Goal: Information Seeking & Learning: Learn about a topic

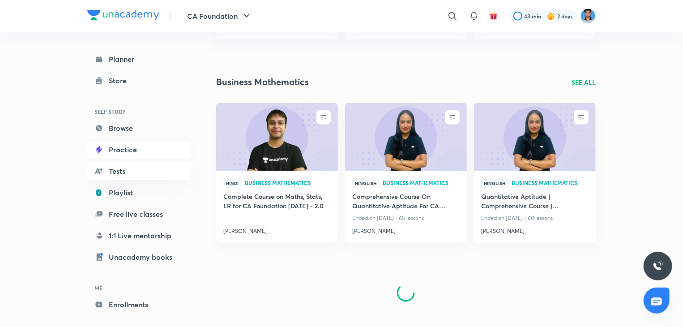
scroll to position [635, 0]
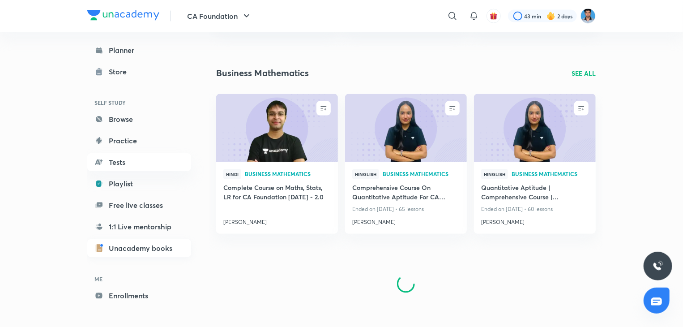
click at [106, 250] on link "Unacademy books" at bounding box center [139, 248] width 104 height 18
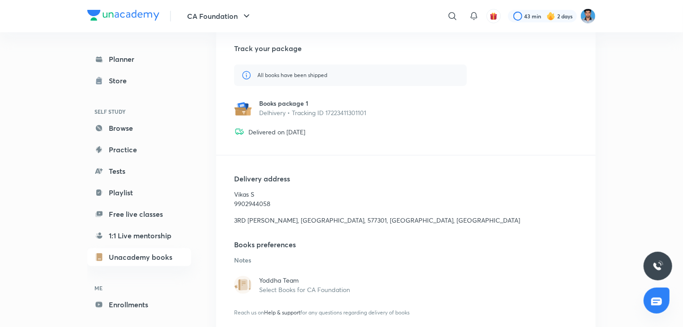
scroll to position [145, 0]
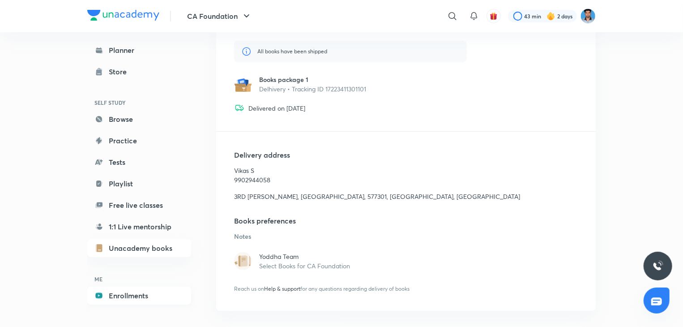
click at [111, 294] on link "Enrollments" at bounding box center [139, 295] width 104 height 18
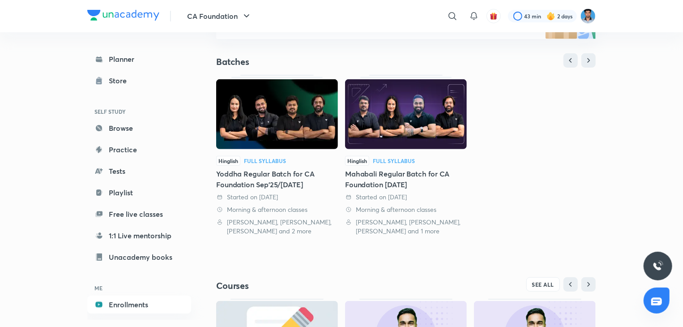
scroll to position [161, 0]
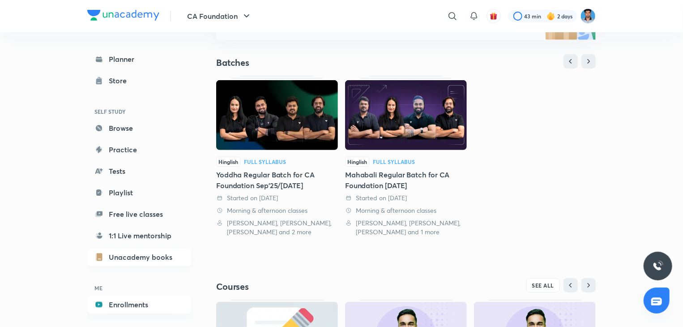
click at [125, 255] on link "Unacademy books" at bounding box center [139, 257] width 104 height 18
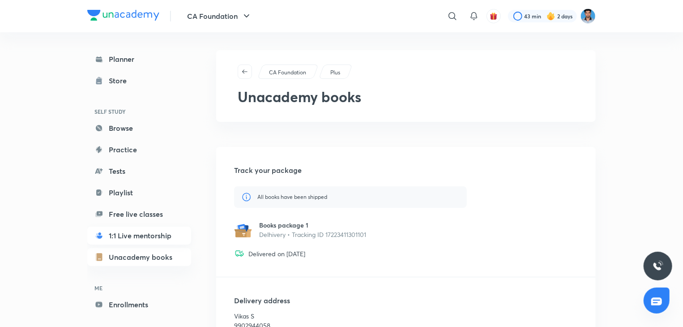
click at [136, 231] on link "1:1 Live mentorship" at bounding box center [139, 235] width 104 height 18
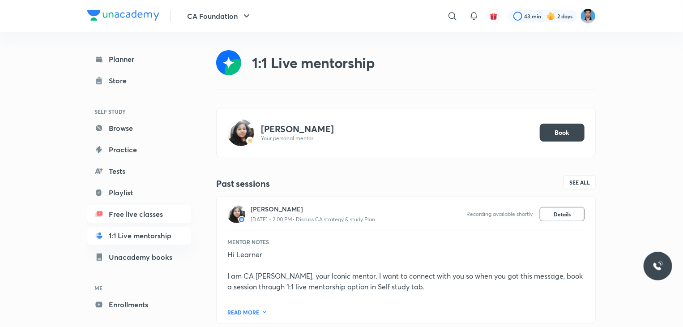
click at [128, 215] on link "Free live classes" at bounding box center [139, 214] width 104 height 18
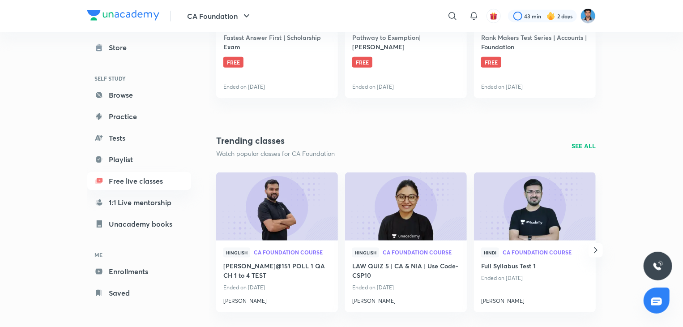
scroll to position [517, 0]
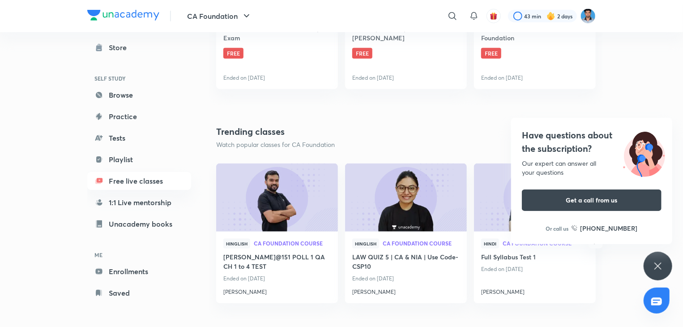
click at [652, 263] on div "Have questions about the subscription? Our expert can answer all your questions…" at bounding box center [658, 266] width 29 height 29
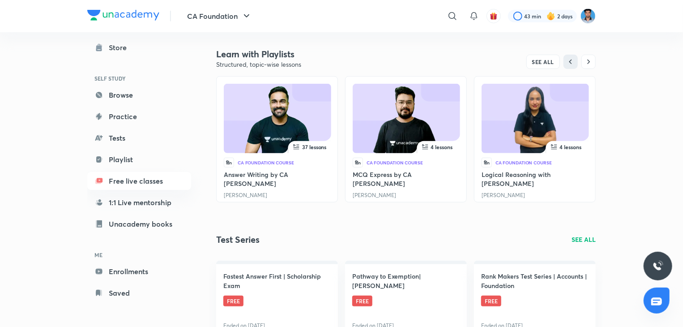
scroll to position [267, 0]
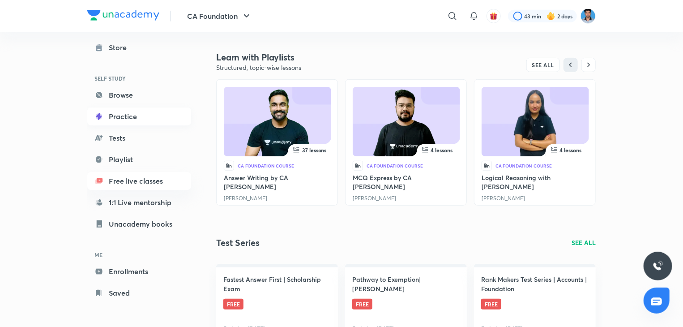
click at [130, 108] on link "Practice" at bounding box center [139, 116] width 104 height 18
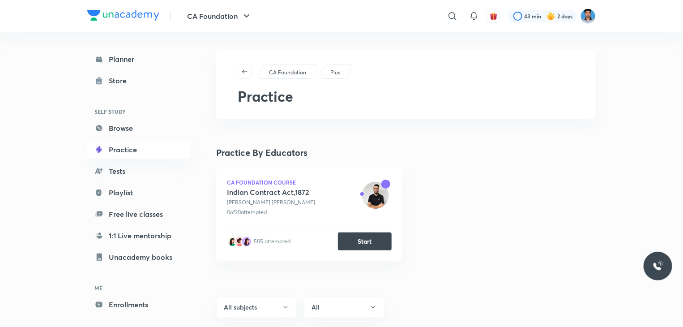
click at [131, 116] on h6 "SELF STUDY" at bounding box center [139, 111] width 104 height 15
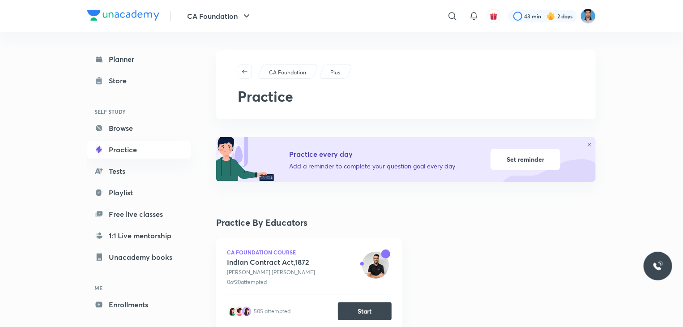
scroll to position [18, 0]
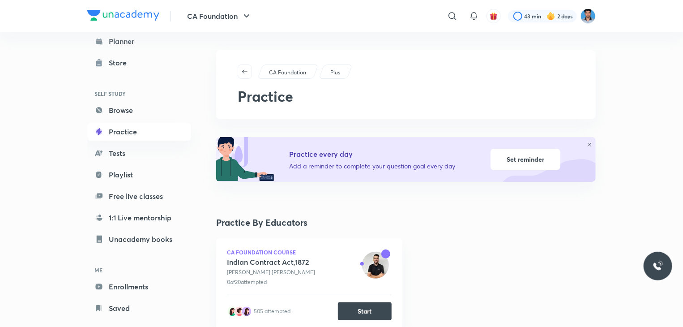
click at [502, 233] on div "Practice By Educators CA Foundation Course Indian Contract Act,1872 Shashank Sa…" at bounding box center [406, 287] width 380 height 143
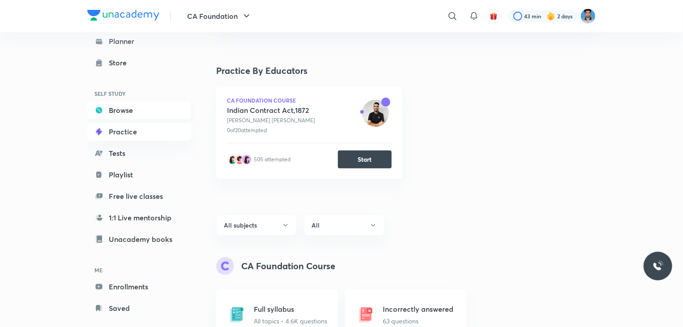
scroll to position [145, 0]
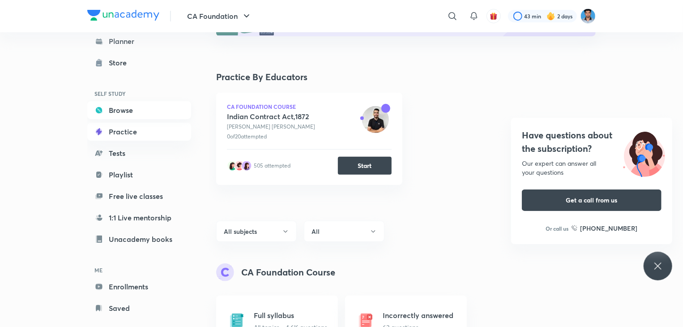
click at [137, 109] on link "Browse" at bounding box center [139, 110] width 104 height 18
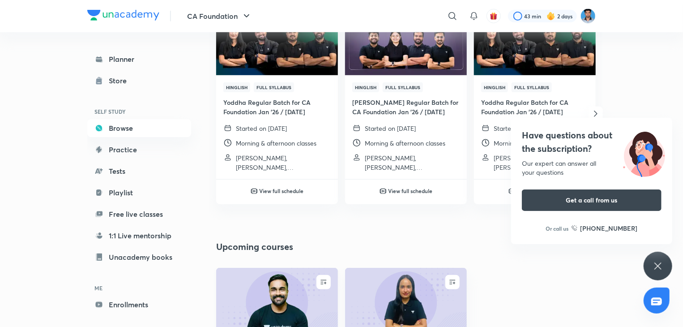
scroll to position [322, 0]
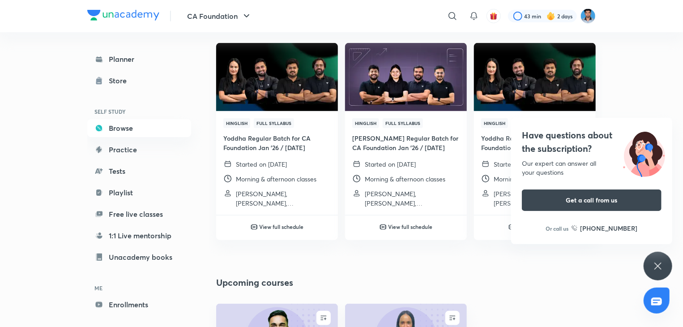
click at [656, 273] on div "Have questions about the subscription? Our expert can answer all your questions…" at bounding box center [658, 266] width 29 height 29
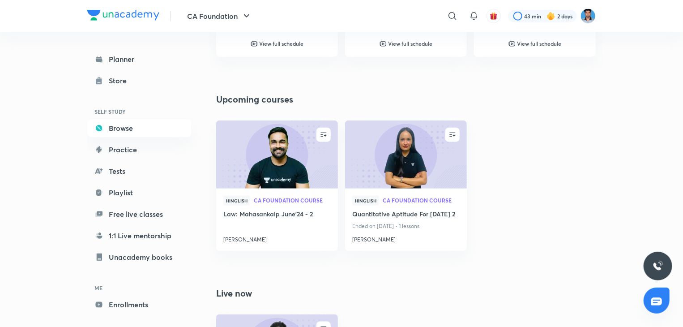
scroll to position [519, 0]
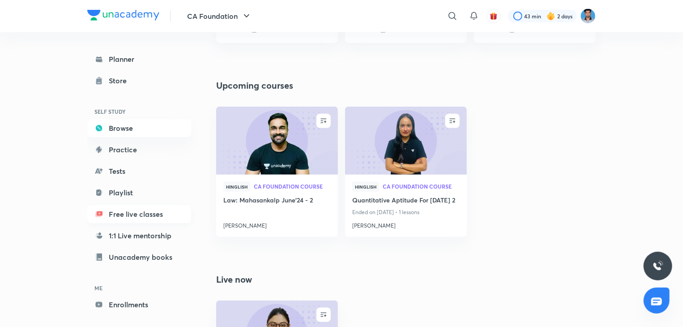
click at [137, 214] on link "Free live classes" at bounding box center [139, 214] width 104 height 18
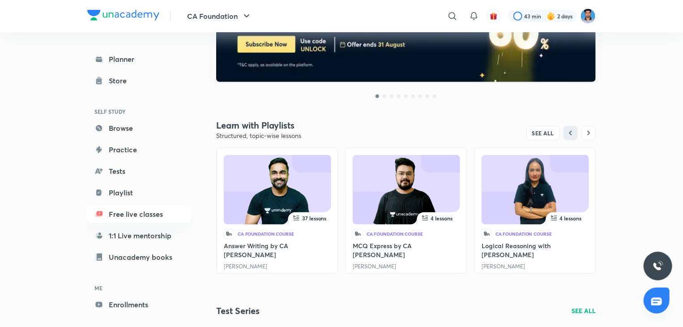
scroll to position [179, 0]
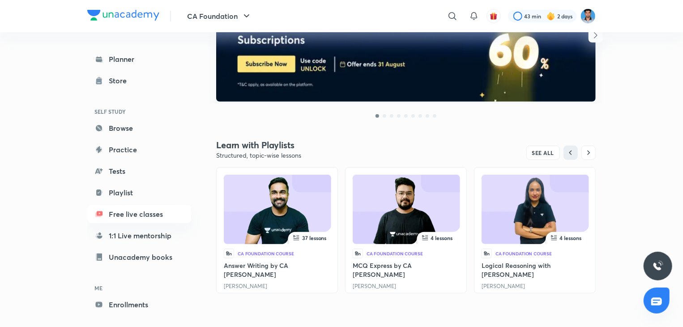
click at [550, 207] on img at bounding box center [535, 210] width 76 height 69
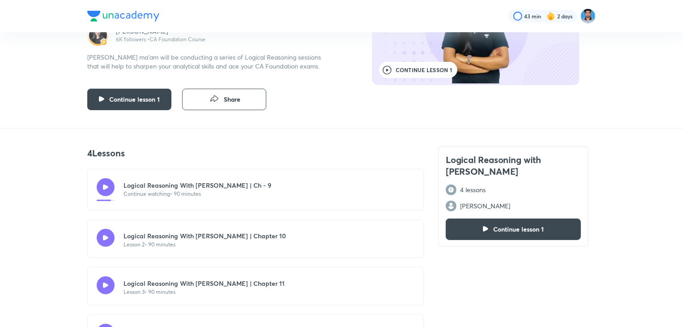
scroll to position [143, 0]
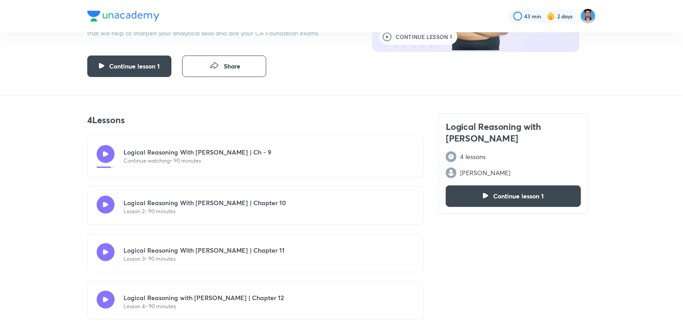
click at [226, 210] on p "Lesson 2 • 90 minutes" at bounding box center [205, 211] width 162 height 8
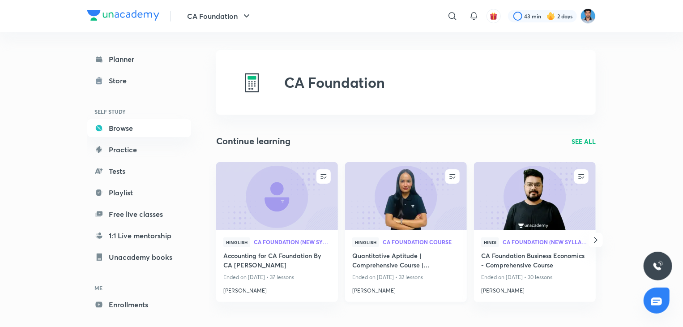
click at [394, 208] on img at bounding box center [406, 195] width 124 height 69
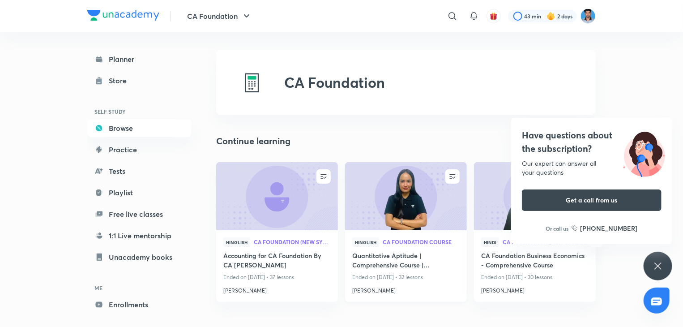
scroll to position [483, 0]
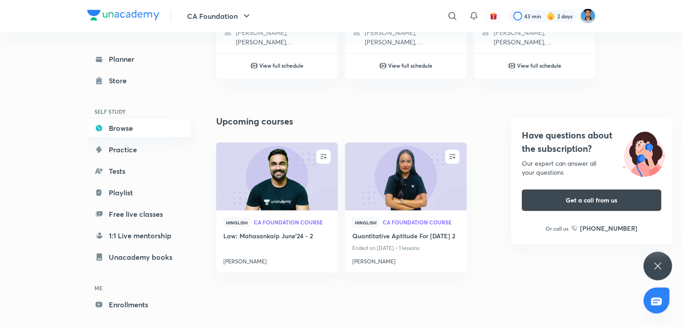
click at [123, 128] on link "Browse" at bounding box center [139, 128] width 104 height 18
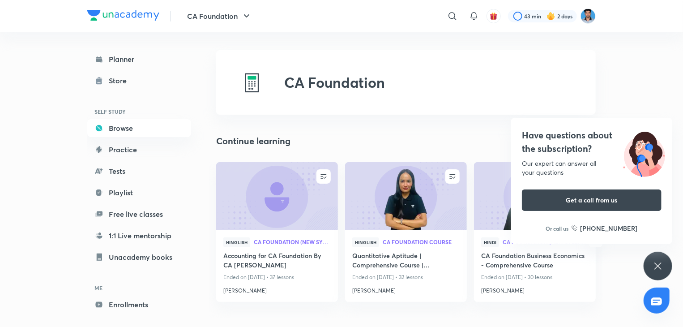
click at [666, 264] on div "Have questions about the subscription? Our expert can answer all your questions…" at bounding box center [658, 266] width 29 height 29
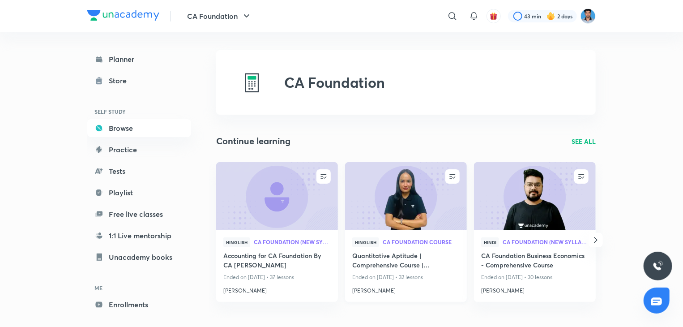
click at [410, 221] on img at bounding box center [406, 195] width 124 height 69
click at [365, 206] on img at bounding box center [406, 195] width 124 height 69
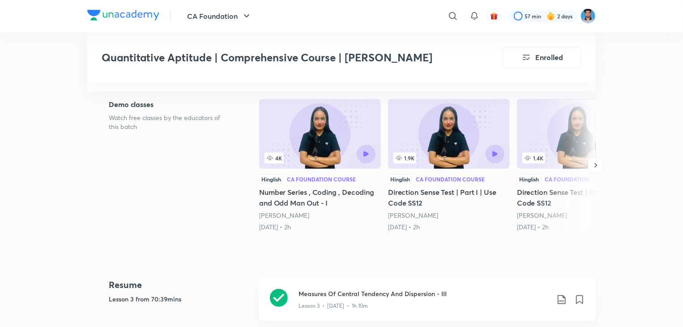
scroll to position [251, 0]
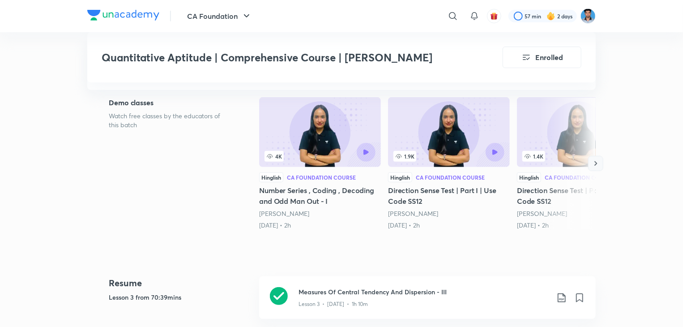
click at [599, 161] on icon "button" at bounding box center [595, 163] width 9 height 9
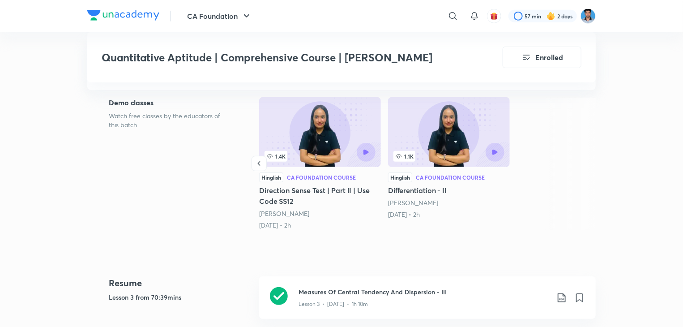
click at [254, 163] on button "button" at bounding box center [259, 163] width 15 height 15
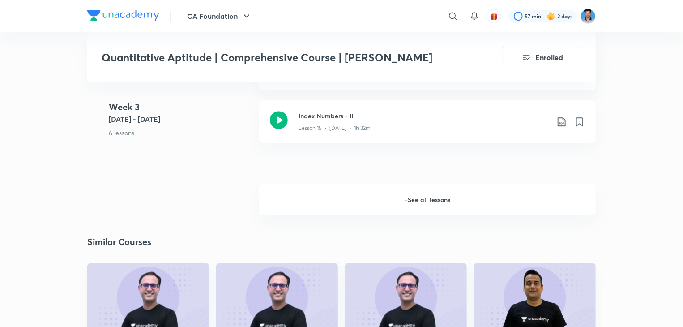
scroll to position [1414, 0]
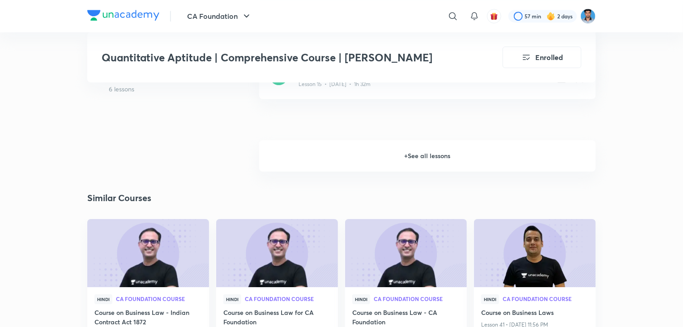
click at [444, 155] on h6 "+ See all lessons" at bounding box center [427, 155] width 337 height 31
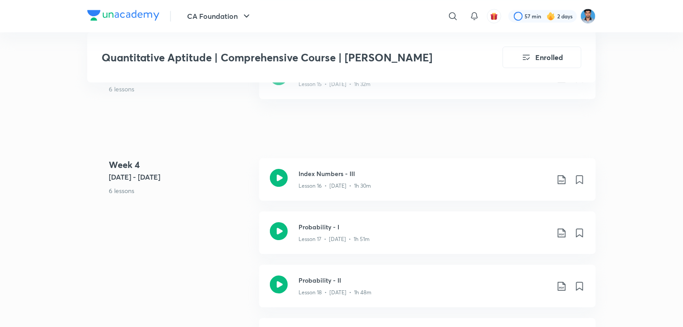
click at [444, 155] on div "Quantitative Aptitude | Comprehensive Course | Shivani Sharma Enrolled CA Found…" at bounding box center [341, 35] width 508 height 2799
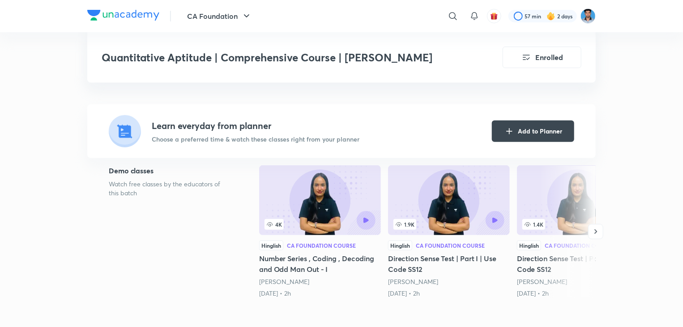
scroll to position [197, 0]
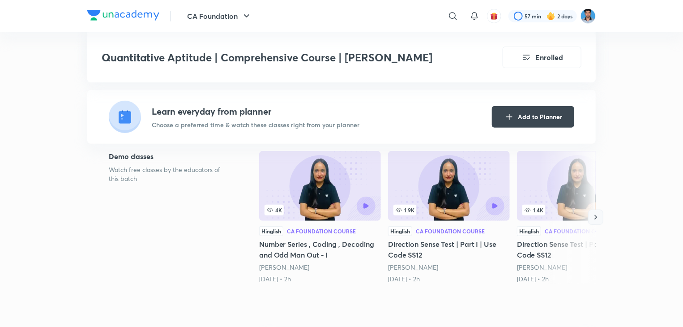
click at [598, 215] on icon "button" at bounding box center [595, 217] width 9 height 9
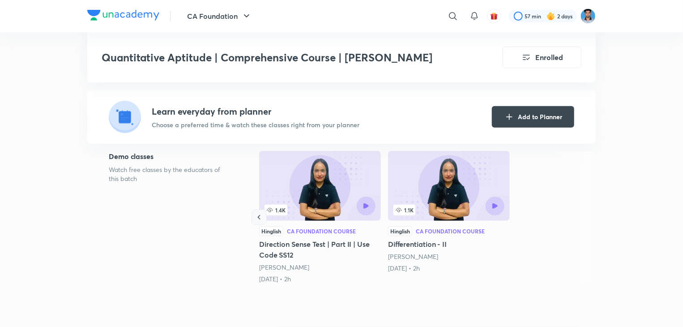
click at [258, 219] on icon "button" at bounding box center [259, 217] width 9 height 9
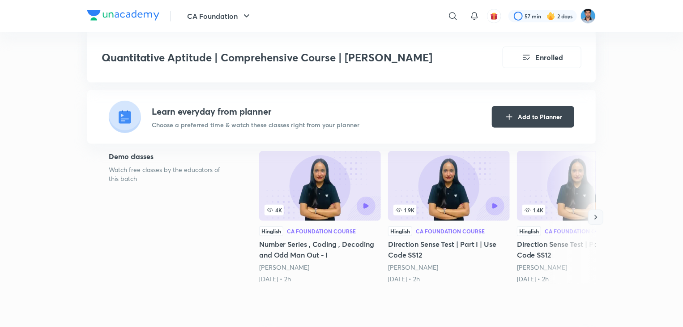
click at [593, 215] on icon "button" at bounding box center [595, 217] width 9 height 9
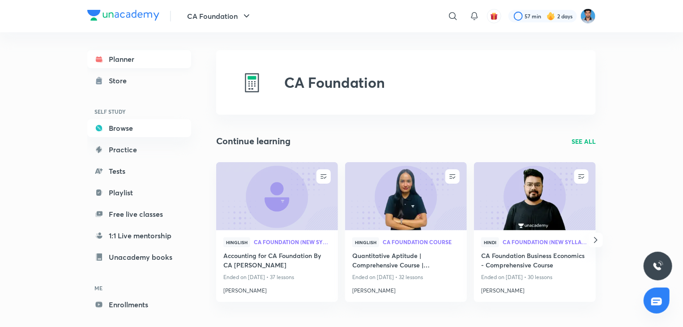
click at [140, 57] on link "Planner" at bounding box center [139, 59] width 104 height 18
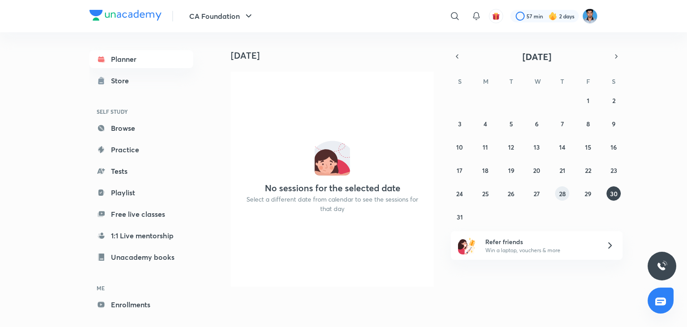
click at [567, 194] on button "28" at bounding box center [562, 193] width 14 height 14
click at [537, 198] on button "27" at bounding box center [537, 193] width 14 height 14
click at [539, 124] on button "6" at bounding box center [537, 123] width 14 height 14
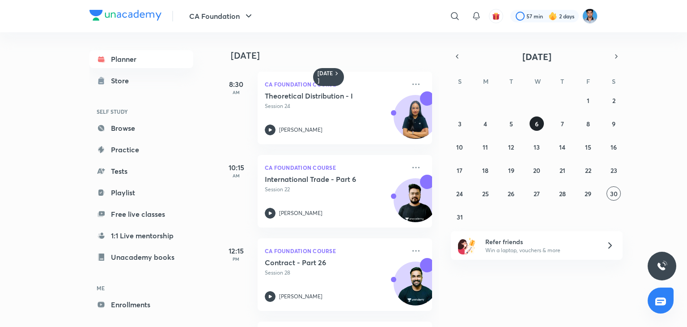
click at [539, 124] on button "6" at bounding box center [537, 123] width 14 height 14
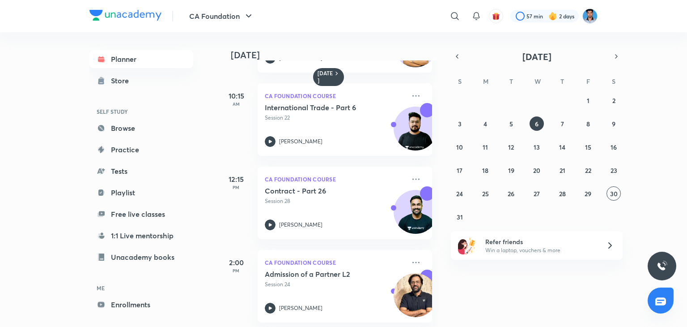
scroll to position [82, 0]
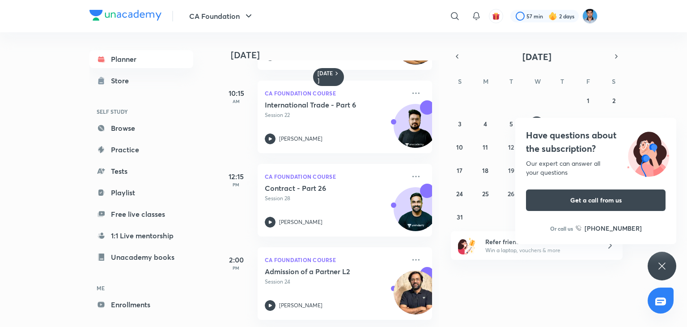
click at [655, 263] on div "Have questions about the subscription? Our expert can answer all your questions…" at bounding box center [662, 266] width 29 height 29
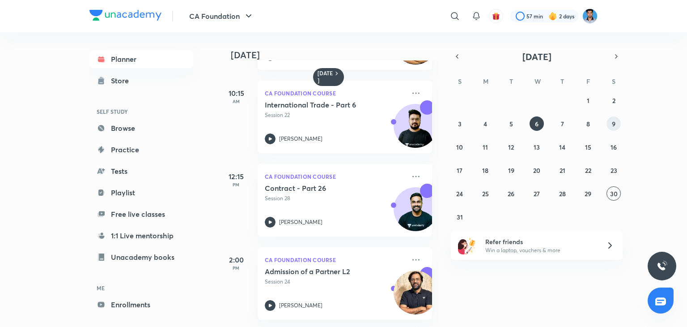
click at [614, 125] on abbr "9" at bounding box center [614, 124] width 4 height 9
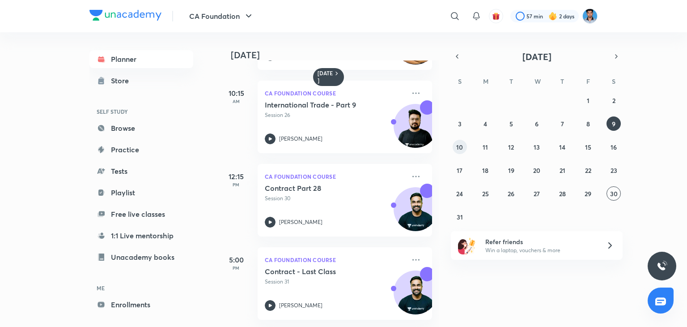
click at [460, 146] on abbr "10" at bounding box center [460, 147] width 7 height 9
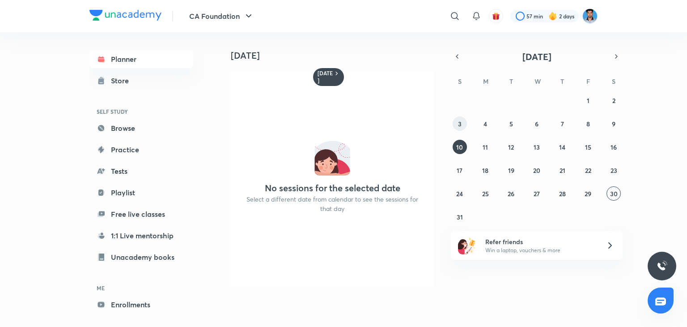
click at [456, 123] on button "3" at bounding box center [460, 123] width 14 height 14
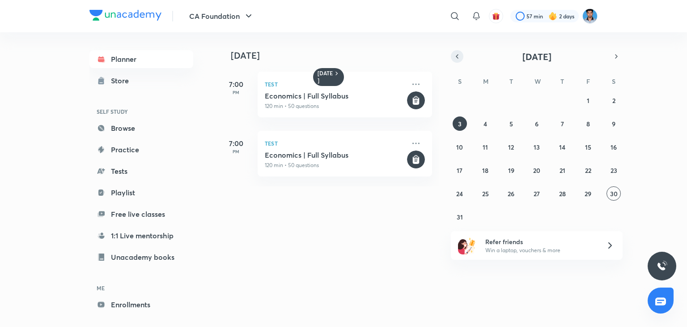
click at [456, 61] on button "button" at bounding box center [457, 56] width 13 height 13
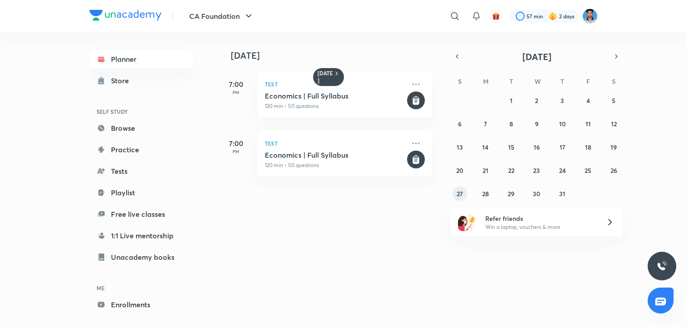
click at [465, 192] on button "27" at bounding box center [460, 193] width 14 height 14
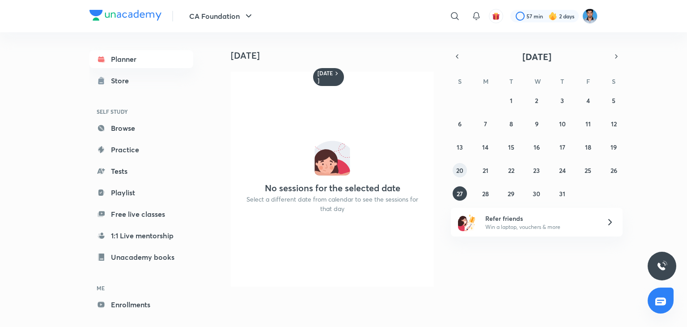
click at [460, 173] on abbr "20" at bounding box center [460, 170] width 7 height 9
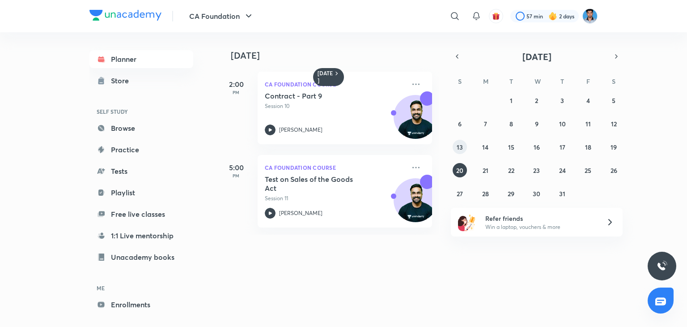
click at [458, 151] on button "13" at bounding box center [460, 147] width 14 height 14
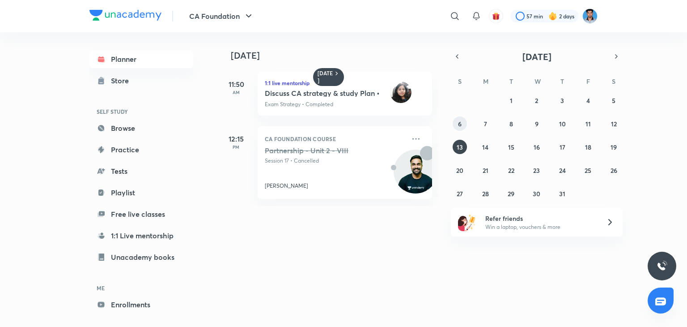
click at [457, 129] on button "6" at bounding box center [460, 123] width 14 height 14
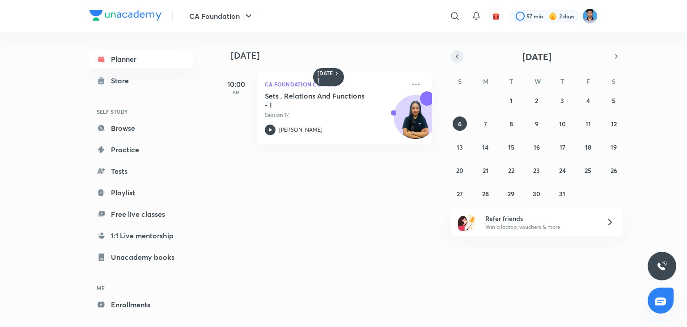
click at [457, 58] on icon "button" at bounding box center [457, 56] width 7 height 8
click at [458, 189] on abbr "29" at bounding box center [460, 193] width 7 height 9
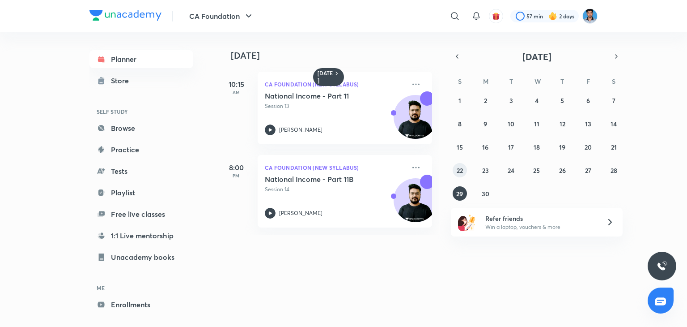
click at [459, 169] on abbr "22" at bounding box center [460, 170] width 6 height 9
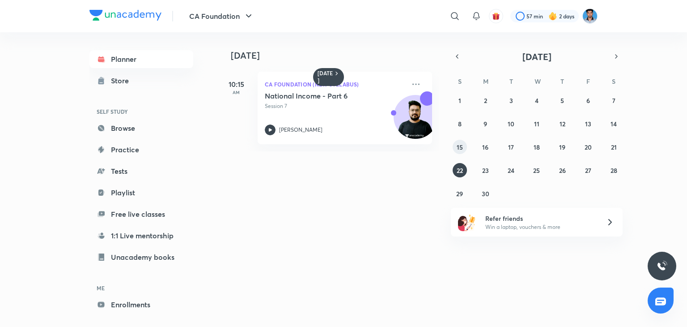
click at [460, 149] on abbr "15" at bounding box center [460, 147] width 6 height 9
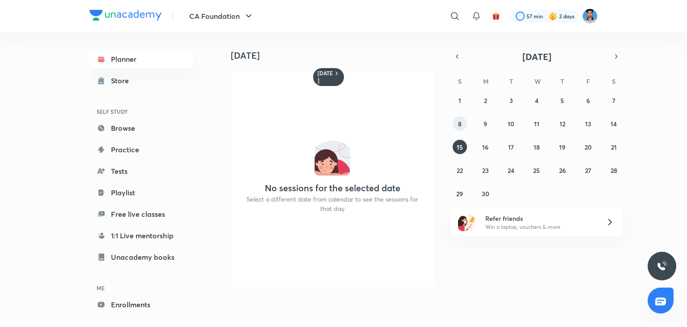
click at [462, 121] on button "8" at bounding box center [460, 123] width 14 height 14
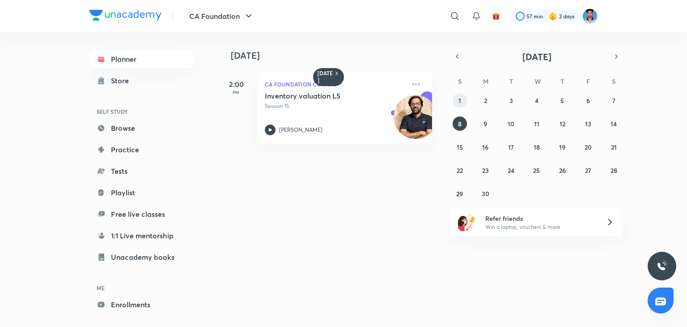
click at [459, 96] on abbr "1" at bounding box center [460, 100] width 3 height 9
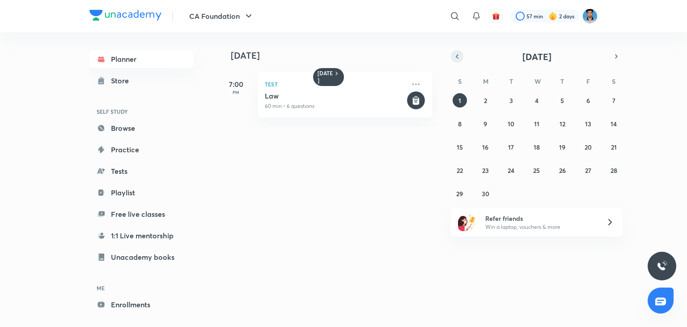
click at [458, 58] on icon "button" at bounding box center [458, 57] width 2 height 4
click at [622, 56] on button "button" at bounding box center [616, 56] width 13 height 13
click at [492, 101] on button "2" at bounding box center [485, 100] width 14 height 14
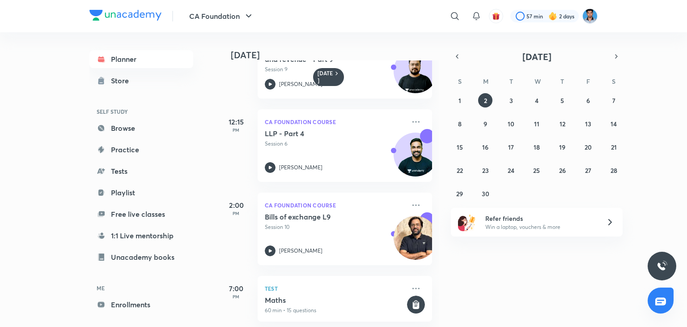
scroll to position [141, 0]
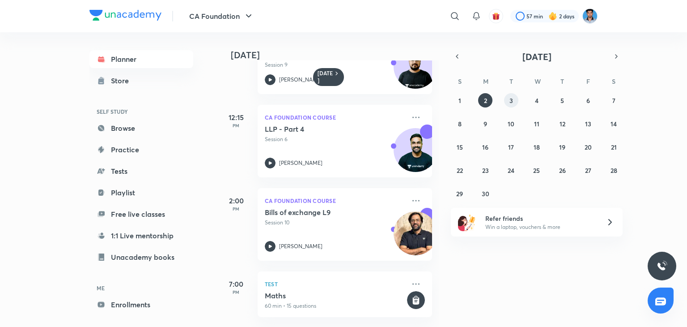
click at [508, 98] on button "3" at bounding box center [511, 100] width 14 height 14
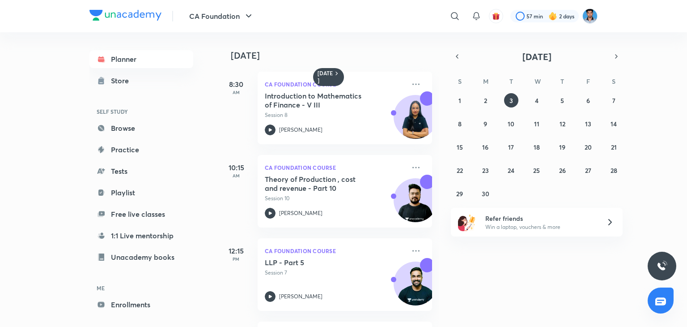
click at [435, 320] on div "3 June 8:30 AM CA Foundation Course Introduction to Mathematics of Finance - V …" at bounding box center [328, 179] width 221 height 295
drag, startPoint x: 544, startPoint y: 91, endPoint x: 541, endPoint y: 100, distance: 9.9
click at [541, 100] on div "S M T W T F S 1 2 3 4 5 6 7 8 9 10 11 12 13 14 15 16 17 18 19 20 21 22 23 24 25…" at bounding box center [537, 136] width 172 height 127
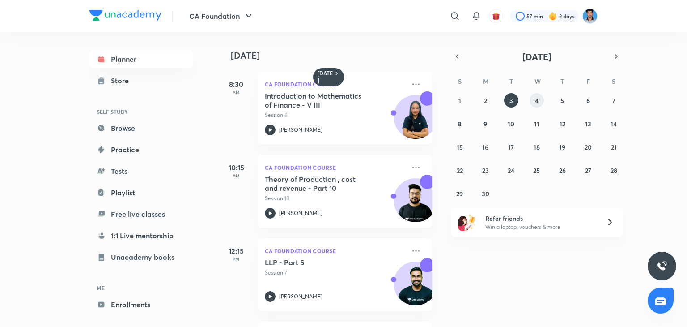
click at [541, 100] on button "4" at bounding box center [537, 100] width 14 height 14
click at [431, 312] on div "4 June 8:30 AM CA Foundation Course Introduction to Mathematics of Finance - IX…" at bounding box center [328, 179] width 221 height 295
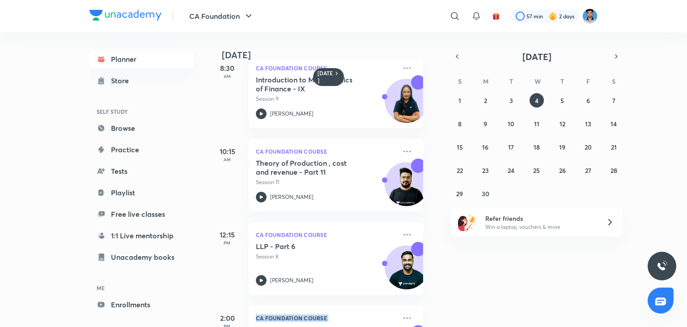
drag, startPoint x: 431, startPoint y: 312, endPoint x: 436, endPoint y: 318, distance: 7.3
click at [436, 318] on div "4 June 8:30 AM CA Foundation Course Introduction to Mathematics of Finance - IX…" at bounding box center [328, 179] width 221 height 295
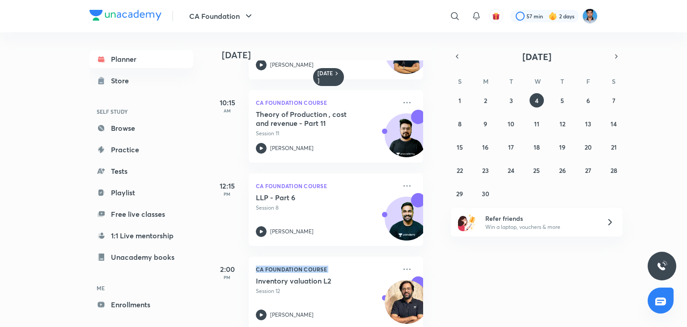
scroll to position [82, 9]
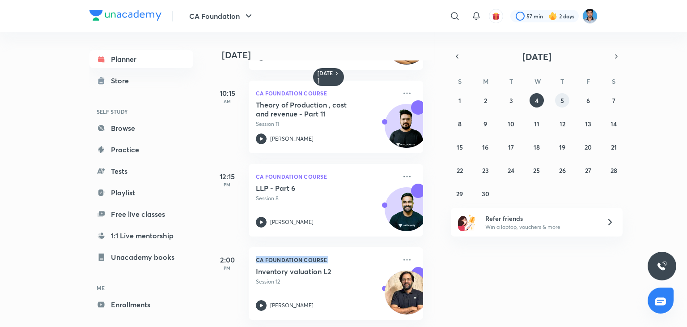
click at [566, 104] on button "5" at bounding box center [562, 100] width 14 height 14
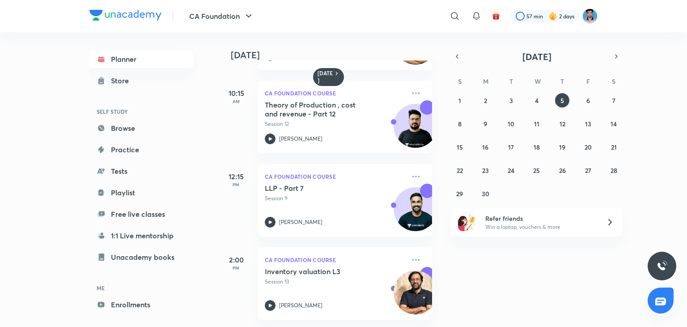
scroll to position [82, 0]
click at [588, 103] on abbr "6" at bounding box center [589, 100] width 4 height 9
click at [621, 100] on div "1 2 3 4 5 6 7 8 9 10 11 12 13 14 15 16 17 18 19 20 21 22 23 24 25 26 27 28 29 3…" at bounding box center [537, 146] width 172 height 107
click at [618, 100] on button "7" at bounding box center [614, 100] width 14 height 14
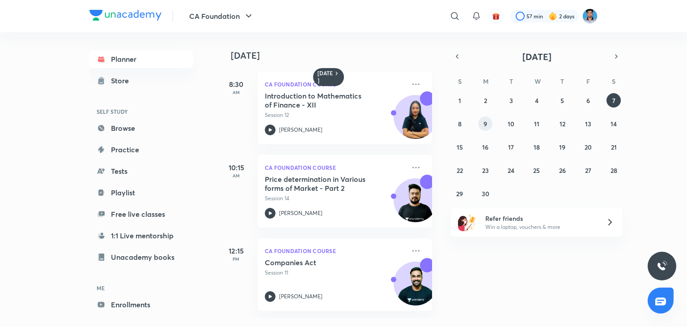
click at [480, 127] on button "9" at bounding box center [485, 123] width 14 height 14
click at [462, 122] on button "8" at bounding box center [460, 123] width 14 height 14
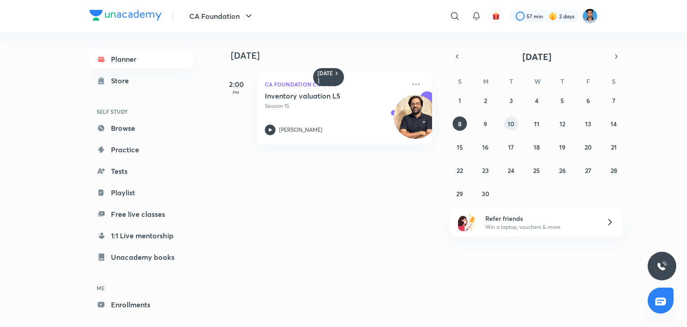
click at [506, 126] on button "10" at bounding box center [511, 123] width 14 height 14
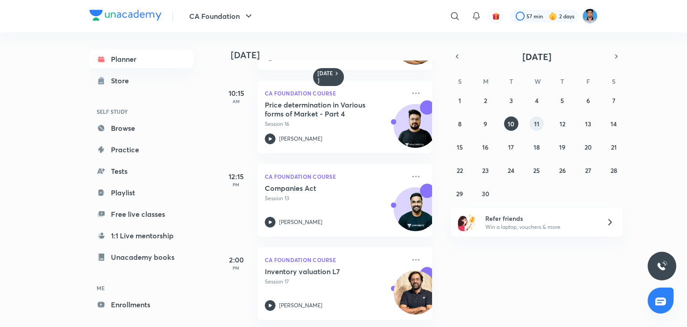
click at [537, 121] on abbr "11" at bounding box center [536, 124] width 5 height 9
click at [563, 128] on button "12" at bounding box center [562, 123] width 14 height 14
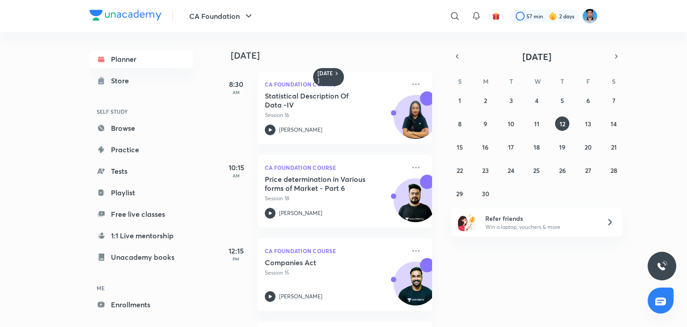
click at [430, 312] on div "12 June 8:30 AM CA Foundation Course Statistical Description Of Data -IV Sessio…" at bounding box center [328, 179] width 221 height 295
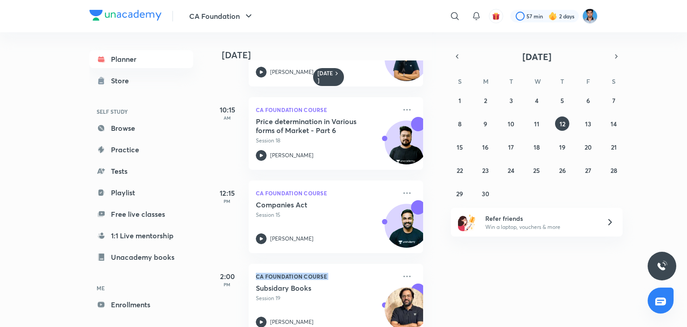
drag, startPoint x: 430, startPoint y: 312, endPoint x: 435, endPoint y: 323, distance: 12.0
click at [435, 323] on div "12 June 8:30 AM CA Foundation Course Statistical Description Of Data -IV Sessio…" at bounding box center [328, 179] width 221 height 295
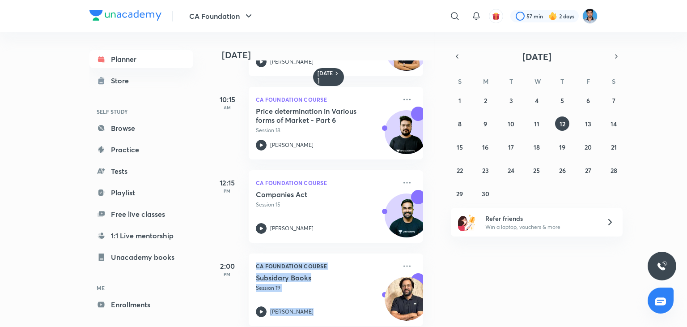
click at [435, 323] on div "12 June 8:30 AM CA Foundation Course Statistical Description Of Data -IV Sessio…" at bounding box center [328, 179] width 221 height 295
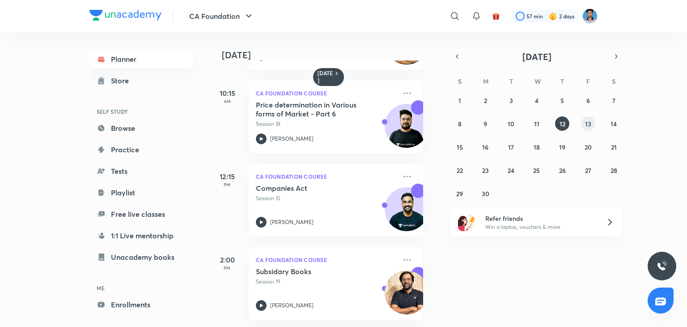
click at [587, 120] on abbr "13" at bounding box center [588, 124] width 6 height 9
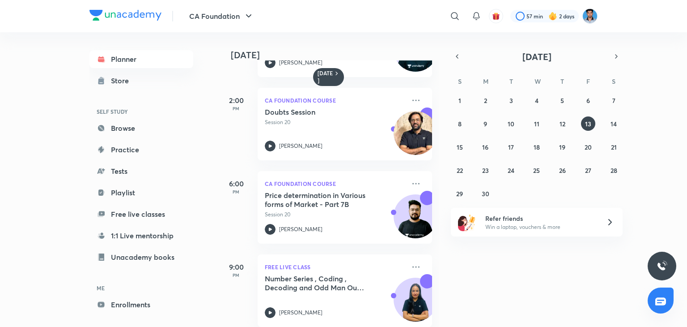
scroll to position [248, 0]
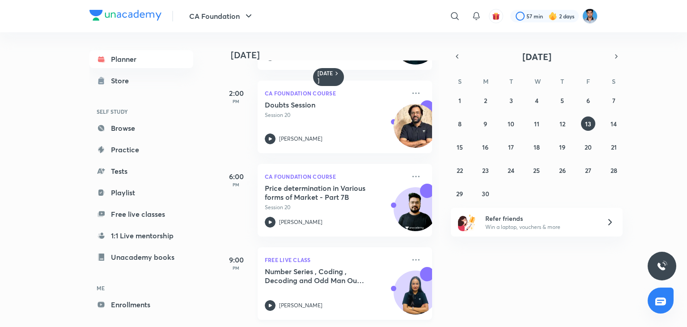
click at [299, 254] on p "FREE LIVE CLASS" at bounding box center [335, 259] width 141 height 11
click at [481, 146] on button "16" at bounding box center [485, 147] width 14 height 14
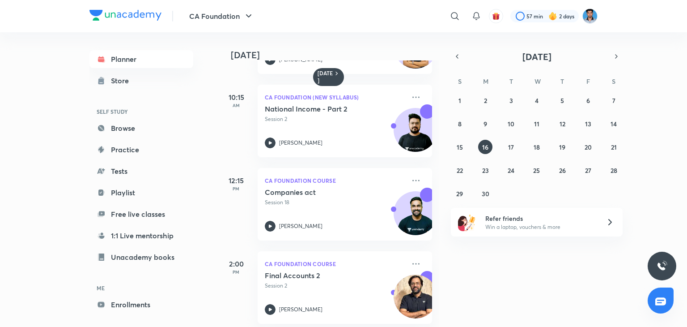
scroll to position [82, 0]
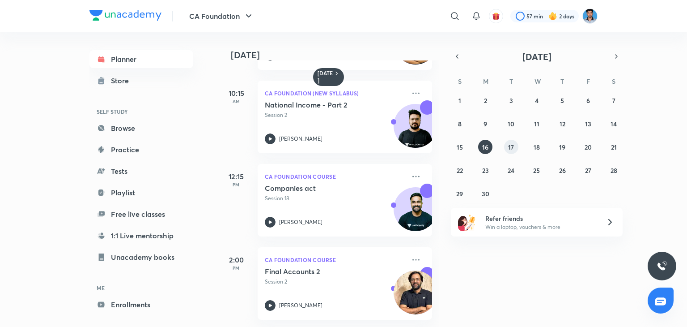
click at [518, 141] on div "1 2 3 4 5 6 7 8 9 10 11 12 13 14 15 16 17 18 19 20 21 22 23 24 25 26 27 28 29 3…" at bounding box center [537, 146] width 172 height 107
click at [515, 144] on button "17" at bounding box center [511, 147] width 14 height 14
click at [542, 145] on button "18" at bounding box center [537, 147] width 14 height 14
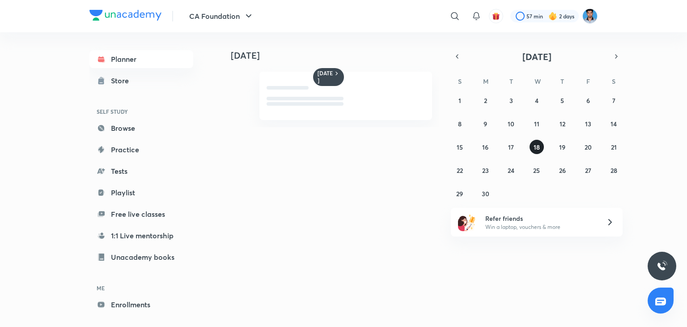
click at [542, 145] on button "18" at bounding box center [537, 147] width 14 height 14
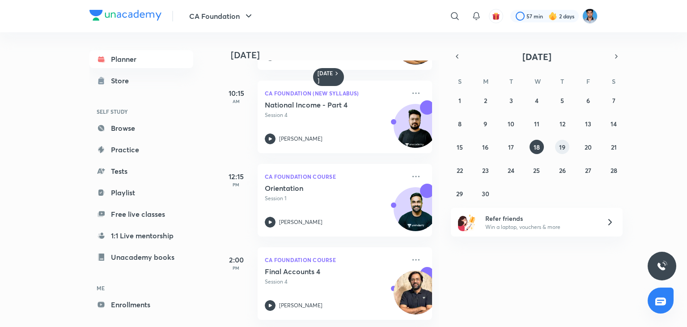
click at [564, 149] on abbr "19" at bounding box center [562, 147] width 6 height 9
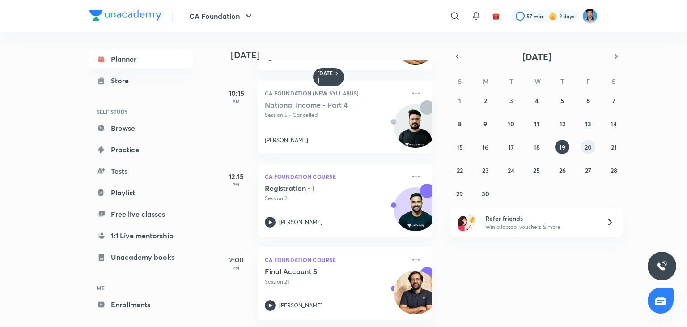
click at [593, 144] on button "20" at bounding box center [588, 147] width 14 height 14
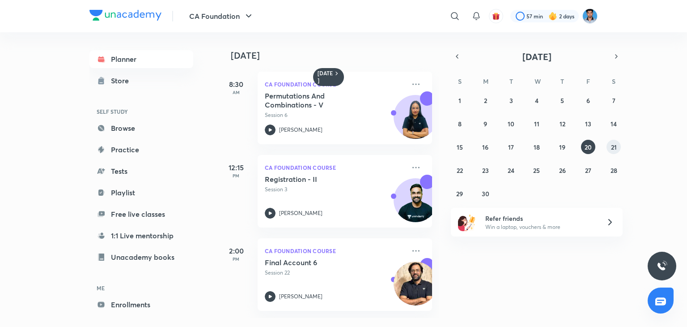
click at [616, 151] on button "21" at bounding box center [614, 147] width 14 height 14
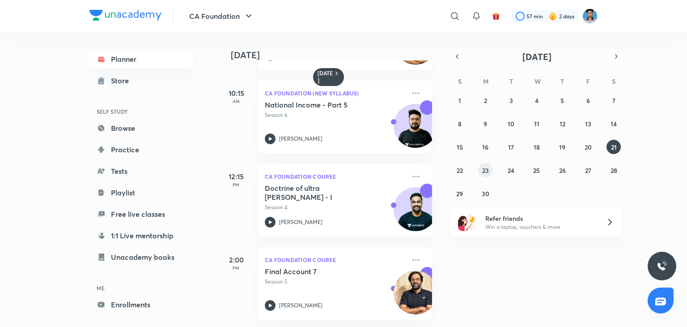
click at [488, 170] on abbr "23" at bounding box center [485, 170] width 7 height 9
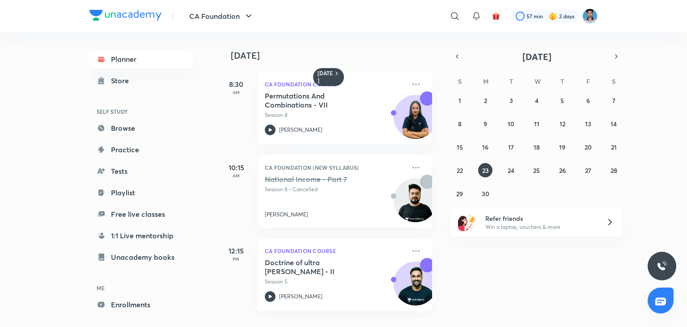
click at [522, 162] on div "1 2 3 4 5 6 7 8 9 10 11 12 13 14 15 16 17 18 19 20 21 22 23 24 25 26 27 28 29 3…" at bounding box center [537, 146] width 172 height 107
click at [517, 170] on button "24" at bounding box center [511, 170] width 14 height 14
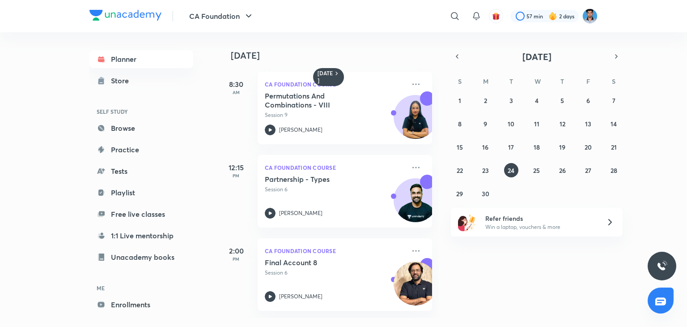
click at [440, 308] on div "24 June 8:30 AM CA Foundation Course Permutations And Combinations - VIII Sessi…" at bounding box center [451, 175] width 467 height 286
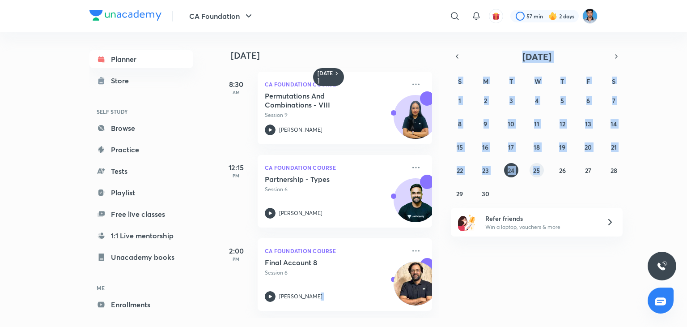
drag, startPoint x: 440, startPoint y: 308, endPoint x: 531, endPoint y: 172, distance: 163.6
click at [531, 172] on div "Today 24 June 8:30 AM CA Foundation Course Permutations And Combinations - VIII…" at bounding box center [408, 175] width 380 height 286
click at [531, 172] on button "25" at bounding box center [537, 170] width 14 height 14
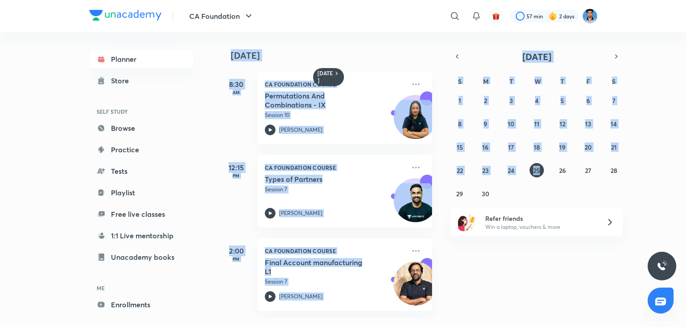
click at [510, 269] on div "25 June 8:30 AM CA Foundation Course Permutations And Combinations - IX Session…" at bounding box center [451, 175] width 467 height 286
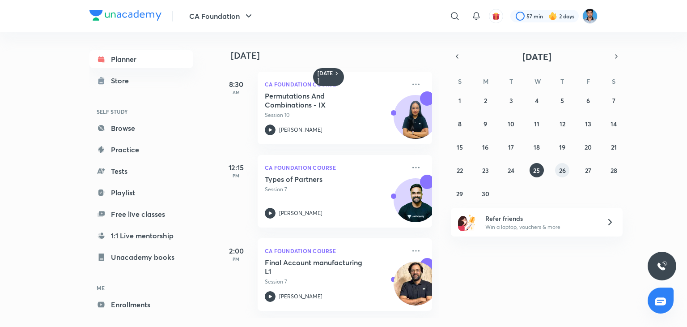
click at [559, 169] on abbr "26" at bounding box center [562, 170] width 7 height 9
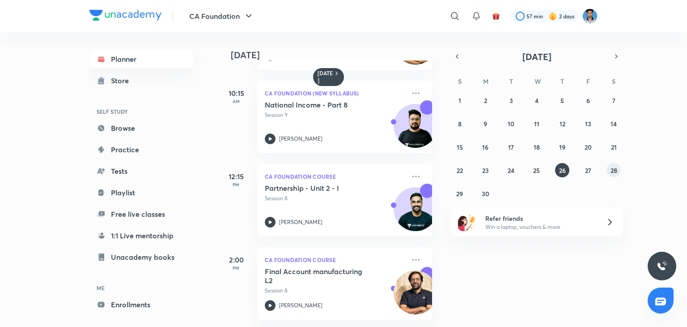
click at [612, 169] on abbr "28" at bounding box center [614, 170] width 7 height 9
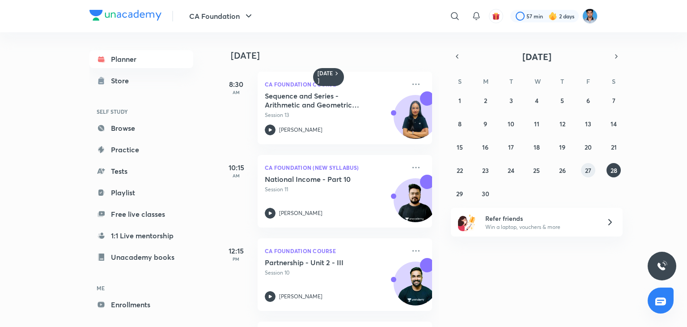
click at [584, 173] on button "27" at bounding box center [588, 170] width 14 height 14
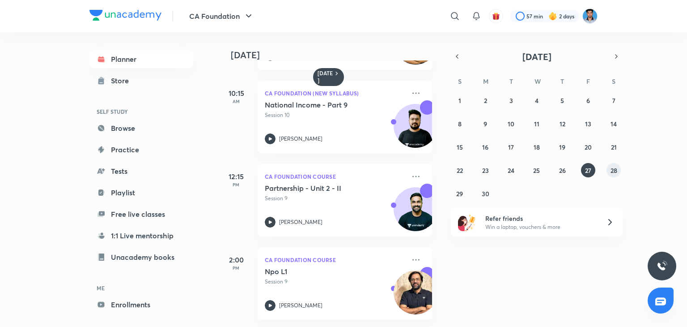
click at [617, 176] on button "28" at bounding box center [614, 170] width 14 height 14
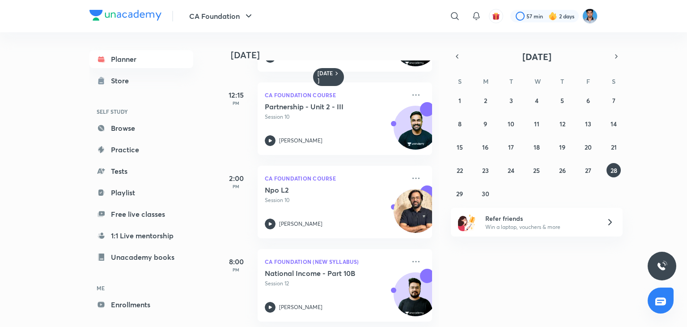
scroll to position [165, 0]
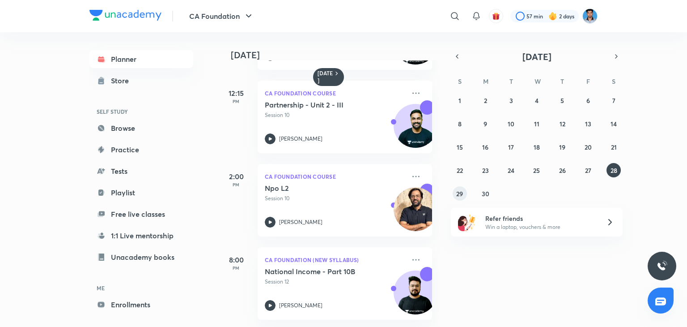
click at [461, 196] on abbr "29" at bounding box center [460, 193] width 7 height 9
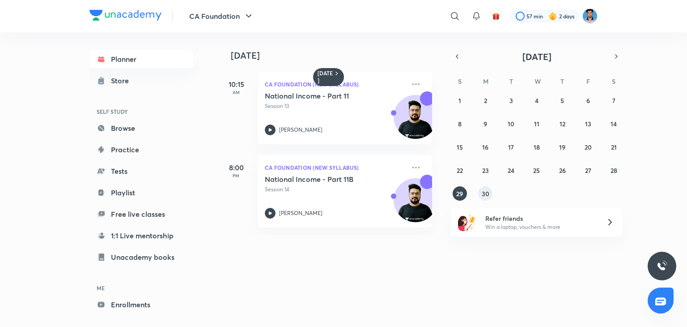
click at [483, 190] on abbr "30" at bounding box center [486, 193] width 8 height 9
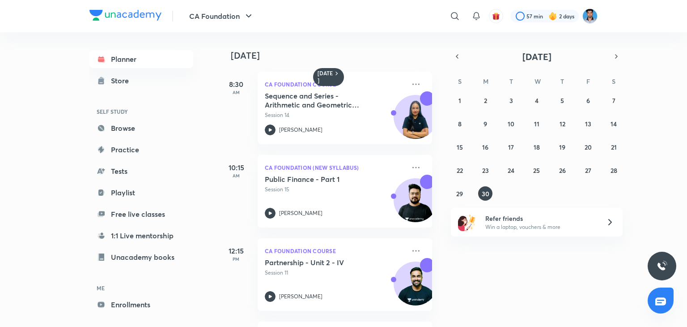
click at [440, 314] on div "30 June 8:30 AM CA Foundation Course Sequence and Series - Arithmetic and Geome…" at bounding box center [451, 179] width 467 height 295
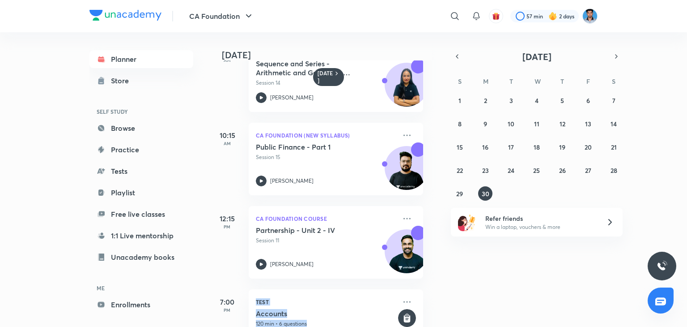
click at [435, 314] on div "30 June 8:30 AM CA Foundation Course Sequence and Series - Arithmetic and Geome…" at bounding box center [451, 179] width 467 height 295
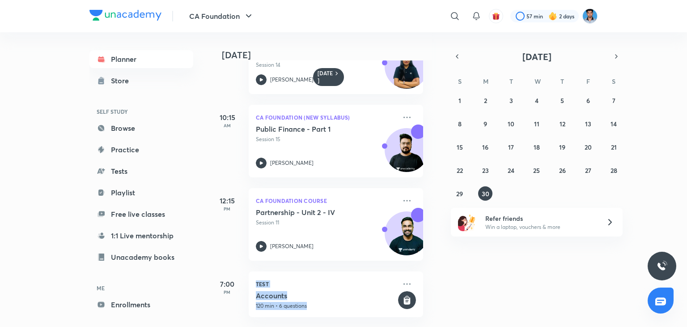
scroll to position [58, 9]
drag, startPoint x: 616, startPoint y: 224, endPoint x: 610, endPoint y: 223, distance: 6.0
click at [610, 223] on div "Refer friends Win a laptop, vouchers & more" at bounding box center [537, 222] width 172 height 29
click at [610, 223] on icon at bounding box center [610, 221] width 3 height 5
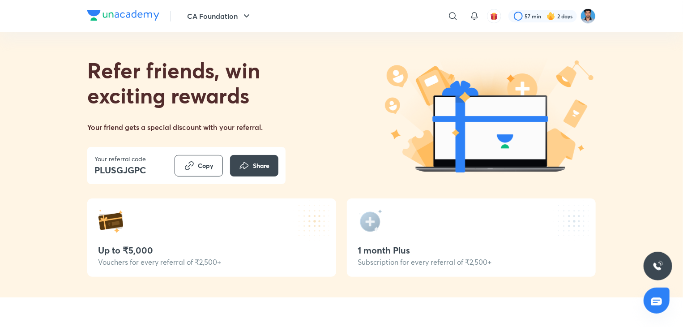
click at [493, 162] on img at bounding box center [488, 115] width 215 height 118
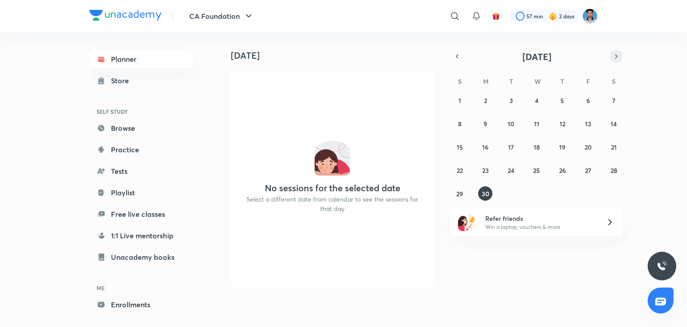
click at [619, 54] on icon "button" at bounding box center [616, 56] width 7 height 8
click at [514, 99] on button "1" at bounding box center [511, 100] width 14 height 14
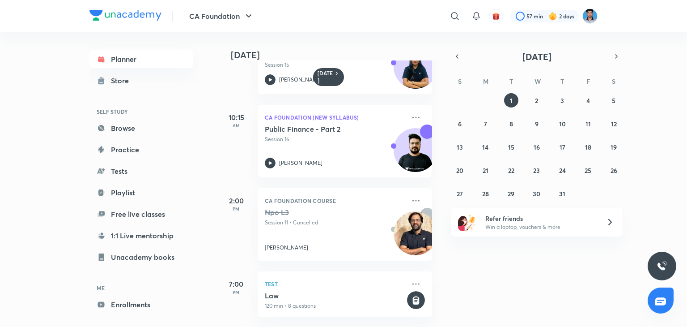
scroll to position [58, 0]
click at [538, 101] on abbr "2" at bounding box center [536, 100] width 3 height 9
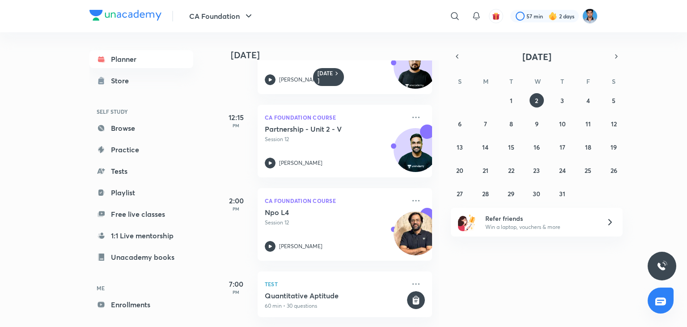
scroll to position [141, 0]
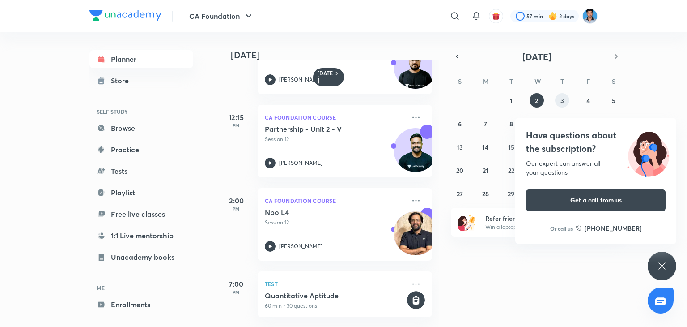
click at [558, 105] on button "3" at bounding box center [562, 100] width 14 height 14
click at [664, 271] on div "Have questions about the subscription? Our expert can answer all your questions…" at bounding box center [662, 266] width 29 height 29
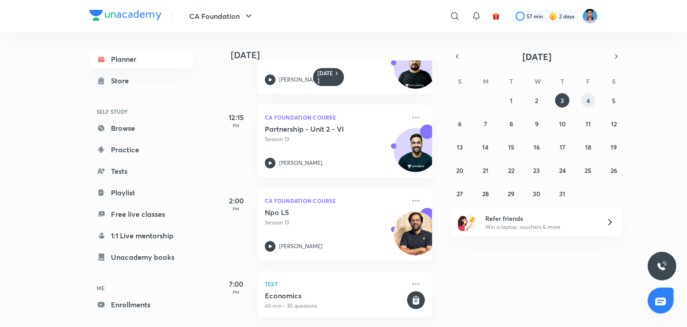
click at [587, 98] on abbr "4" at bounding box center [589, 100] width 4 height 9
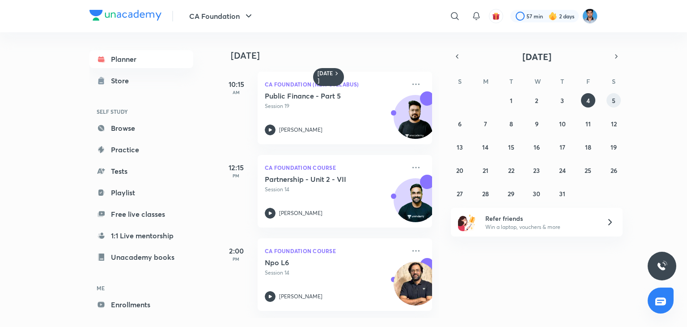
click at [610, 103] on button "5" at bounding box center [614, 100] width 14 height 14
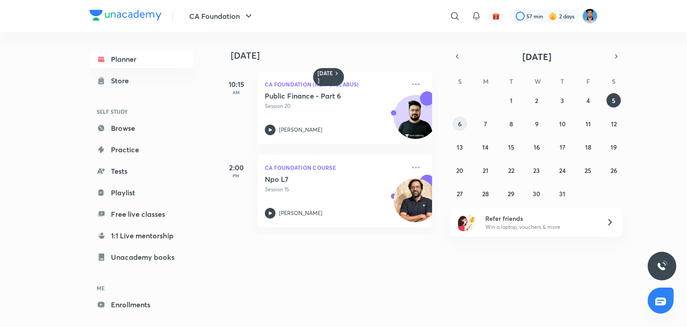
click at [465, 123] on button "6" at bounding box center [460, 123] width 14 height 14
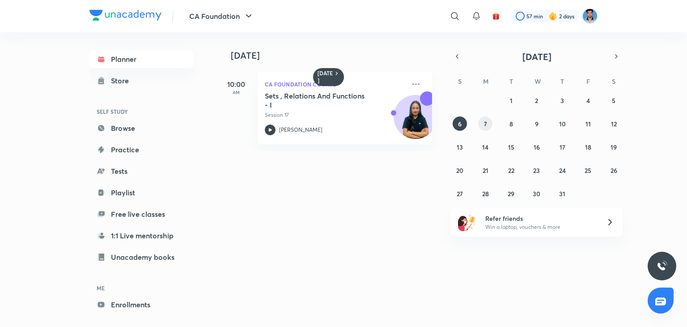
click at [480, 128] on button "7" at bounding box center [485, 123] width 14 height 14
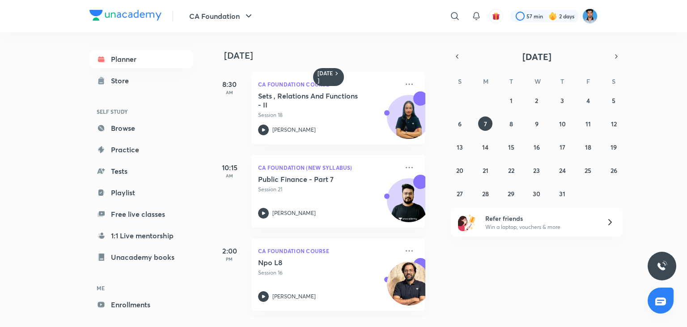
scroll to position [0, 9]
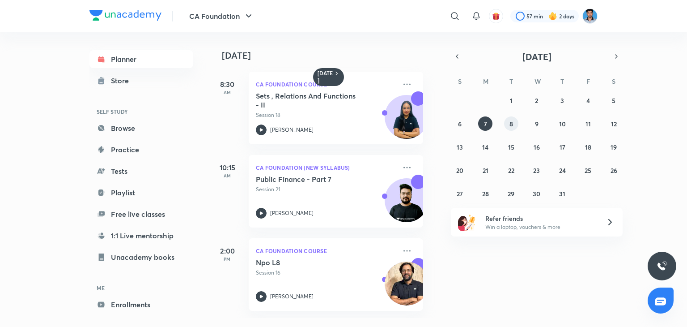
click at [508, 124] on button "8" at bounding box center [511, 123] width 14 height 14
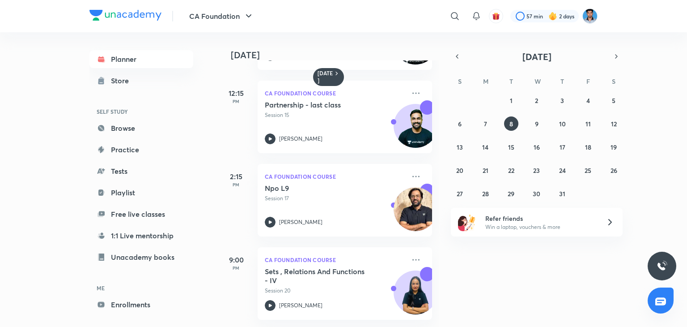
scroll to position [165, 0]
click at [534, 119] on button "9" at bounding box center [537, 123] width 14 height 14
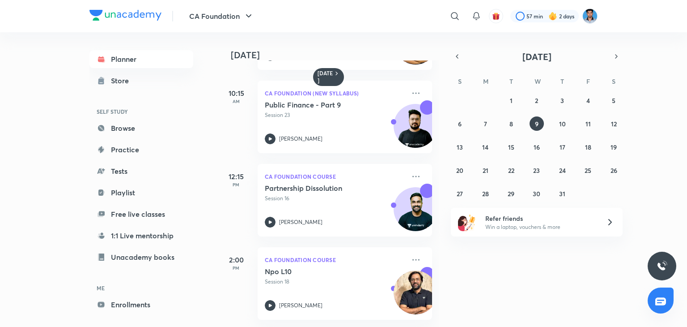
scroll to position [82, 0]
click at [559, 123] on button "10" at bounding box center [562, 123] width 14 height 14
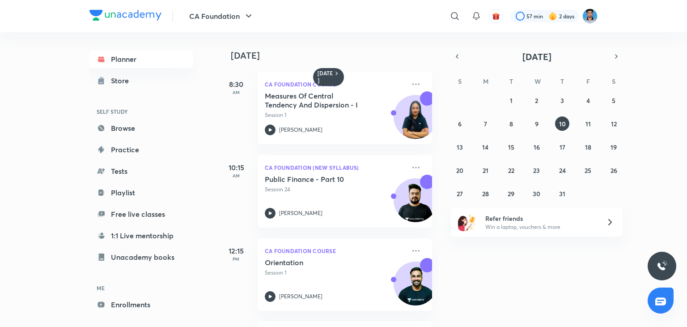
click at [431, 310] on div "10 July 8:30 AM CA Foundation Course Measures Of Central Tendency And Dispersio…" at bounding box center [328, 179] width 221 height 295
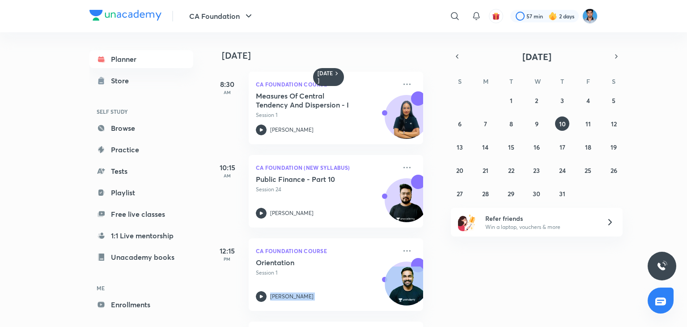
drag, startPoint x: 431, startPoint y: 310, endPoint x: 435, endPoint y: 313, distance: 5.4
click at [435, 313] on div "10 July 8:30 AM CA Foundation Course Measures Of Central Tendency And Dispersio…" at bounding box center [328, 179] width 221 height 295
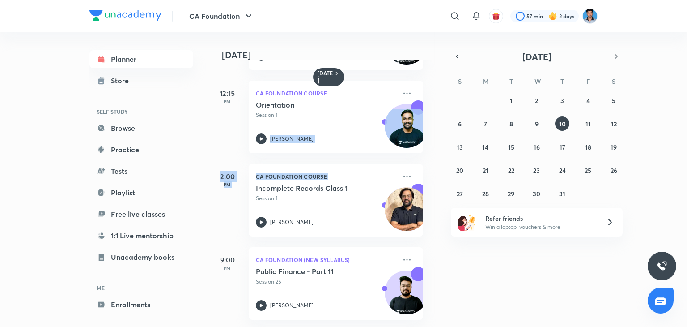
scroll to position [165, 9]
click at [586, 122] on abbr "11" at bounding box center [588, 124] width 5 height 9
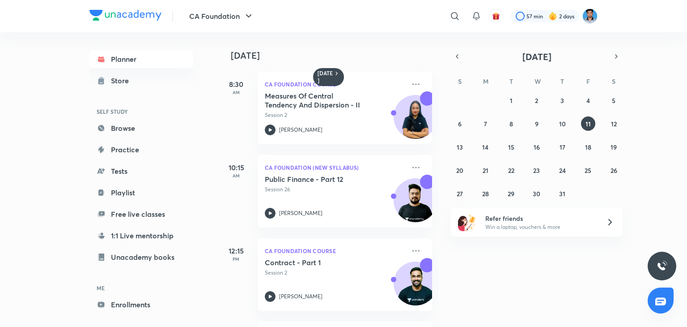
scroll to position [82, 0]
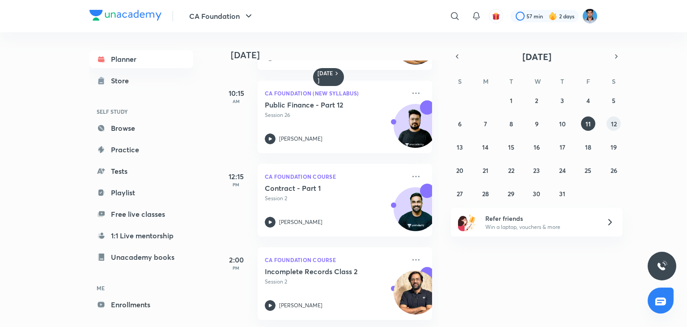
click at [615, 126] on abbr "12" at bounding box center [614, 124] width 6 height 9
click at [454, 146] on button "13" at bounding box center [460, 147] width 14 height 14
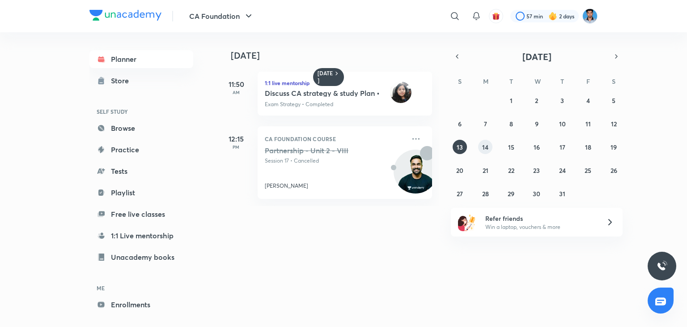
click at [485, 140] on button "14" at bounding box center [485, 147] width 14 height 14
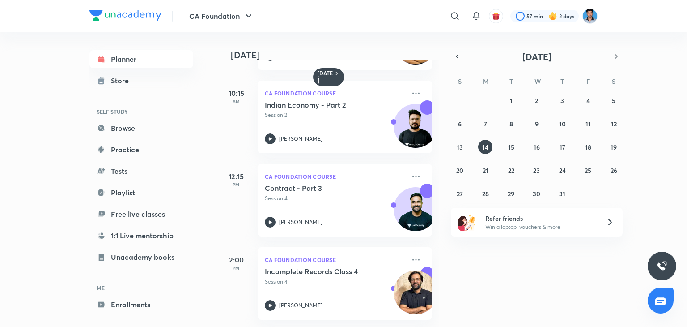
click at [510, 138] on div "29 30 1 2 3 4 5 6 7 8 9 10 11 12 13 14 15 16 17 18 19 20 21 22 23 24 25 26 27 2…" at bounding box center [537, 146] width 172 height 107
click at [510, 146] on abbr "15" at bounding box center [511, 147] width 6 height 9
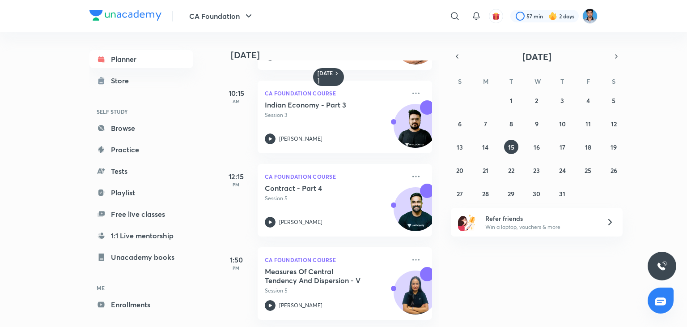
click at [538, 158] on div "29 30 1 2 3 4 5 6 7 8 9 10 11 12 13 14 15 16 17 18 19 20 21 22 23 24 25 26 27 2…" at bounding box center [537, 146] width 172 height 107
click at [536, 146] on abbr "16" at bounding box center [537, 147] width 6 height 9
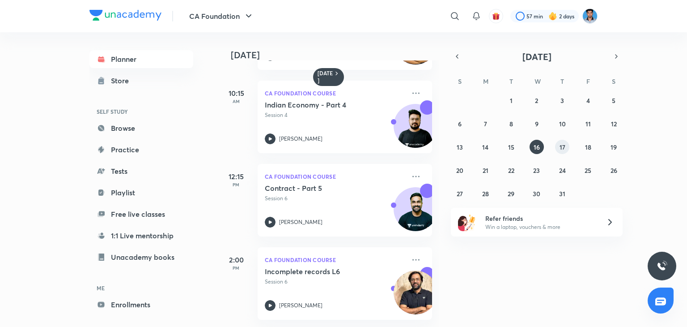
click at [560, 147] on abbr "17" at bounding box center [563, 147] width 6 height 9
click at [590, 144] on abbr "18" at bounding box center [588, 147] width 6 height 9
click at [618, 145] on button "19" at bounding box center [614, 147] width 14 height 14
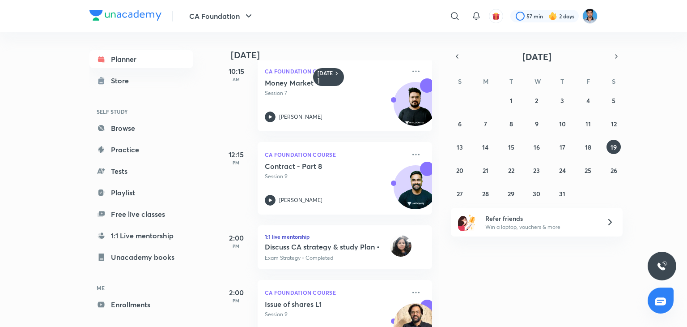
scroll to position [137, 0]
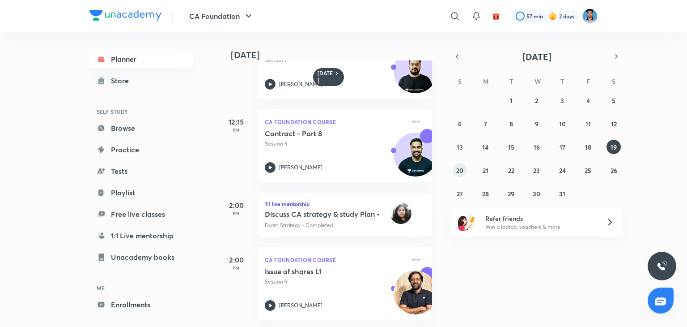
click at [458, 177] on button "20" at bounding box center [460, 170] width 14 height 14
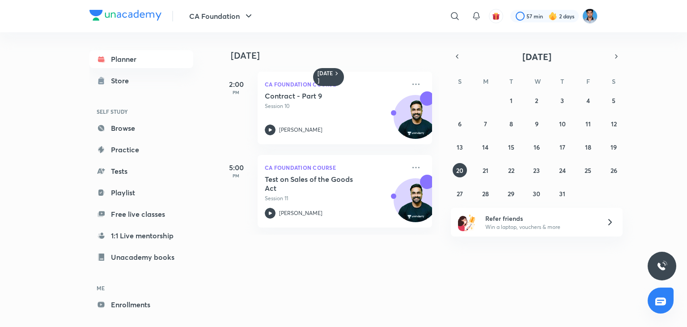
click at [481, 179] on div "29 30 1 2 3 4 5 6 7 8 9 10 11 12 13 14 15 16 17 18 19 20 21 22 23 24 25 26 27 2…" at bounding box center [537, 146] width 172 height 107
click at [483, 173] on abbr "21" at bounding box center [486, 170] width 6 height 9
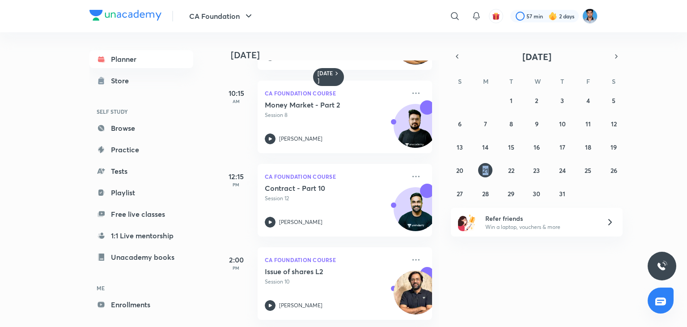
scroll to position [82, 0]
click at [512, 167] on abbr "22" at bounding box center [511, 170] width 6 height 9
click at [538, 167] on abbr "23" at bounding box center [537, 170] width 7 height 9
click at [561, 170] on abbr "24" at bounding box center [562, 170] width 7 height 9
click at [589, 169] on abbr "25" at bounding box center [588, 170] width 7 height 9
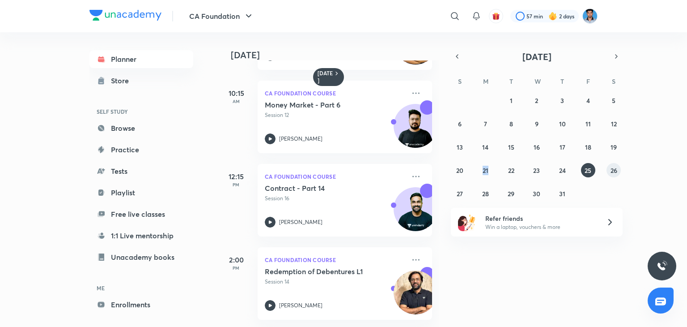
click at [610, 171] on button "26" at bounding box center [614, 170] width 14 height 14
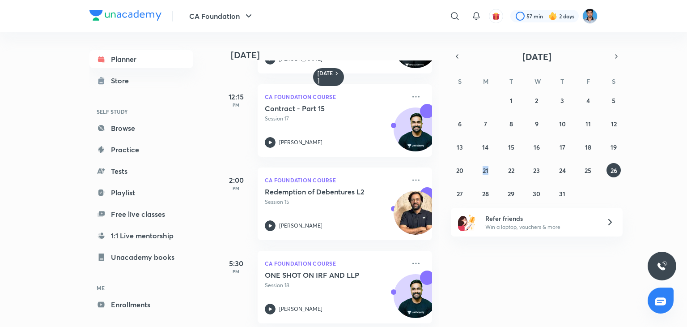
scroll to position [165, 0]
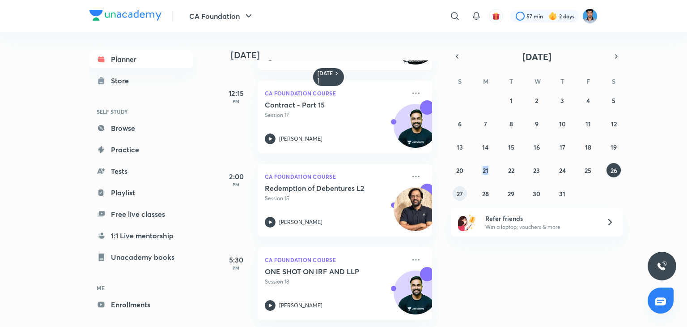
click at [465, 194] on button "27" at bounding box center [460, 193] width 14 height 14
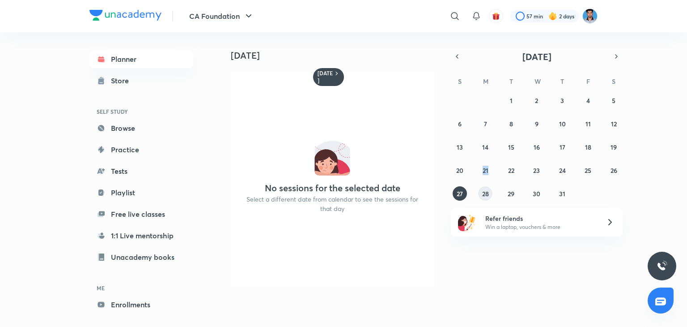
click at [485, 196] on abbr "28" at bounding box center [485, 193] width 7 height 9
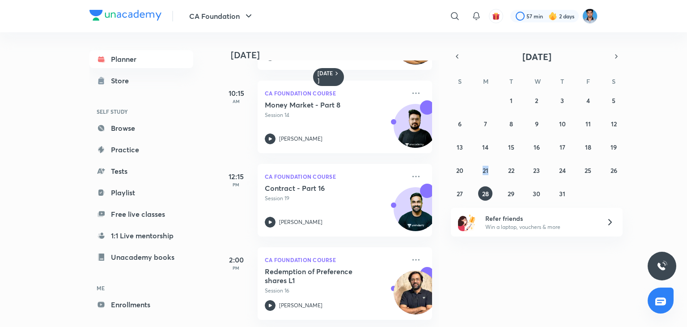
scroll to position [82, 0]
click at [508, 166] on abbr "22" at bounding box center [511, 170] width 6 height 9
click at [512, 197] on button "29" at bounding box center [511, 193] width 14 height 14
click at [539, 192] on abbr "30" at bounding box center [537, 193] width 8 height 9
click at [561, 190] on abbr "31" at bounding box center [562, 193] width 6 height 9
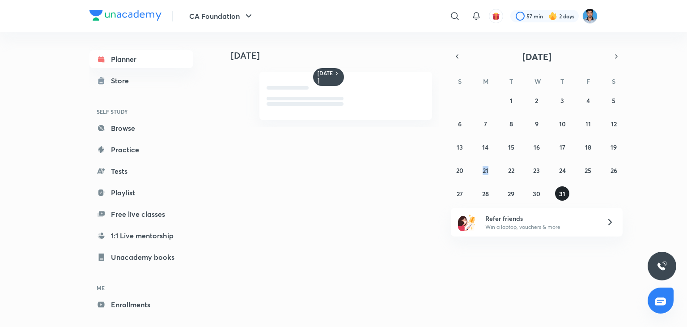
click at [561, 190] on abbr "31" at bounding box center [562, 193] width 6 height 9
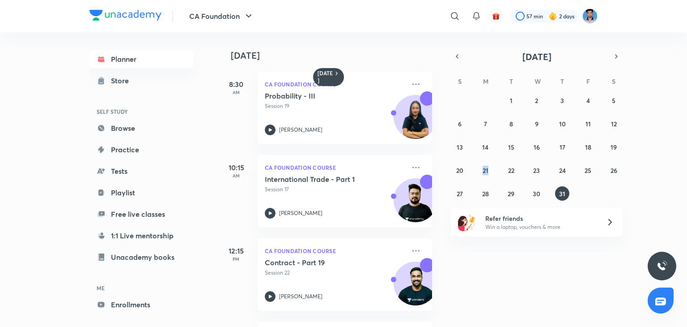
scroll to position [200, 0]
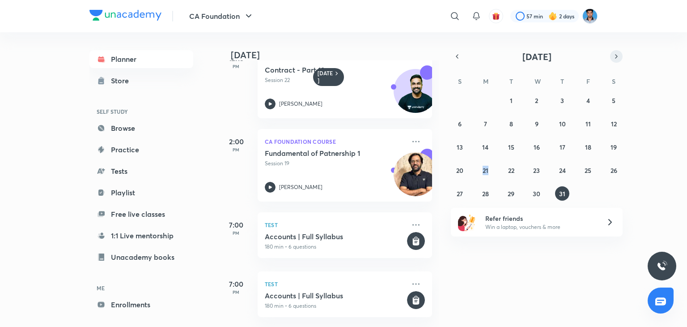
click at [618, 57] on icon "button" at bounding box center [616, 56] width 7 height 8
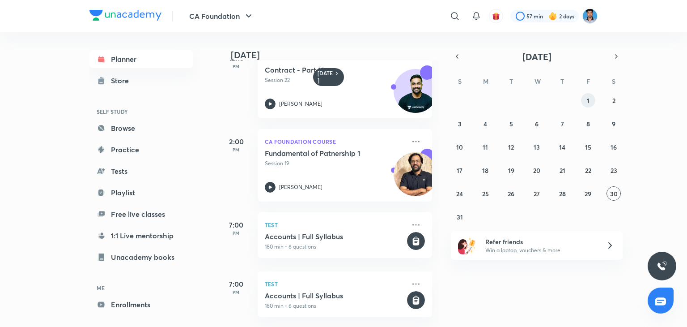
click at [588, 104] on button "1" at bounding box center [588, 100] width 14 height 14
click at [617, 106] on button "2" at bounding box center [614, 100] width 14 height 14
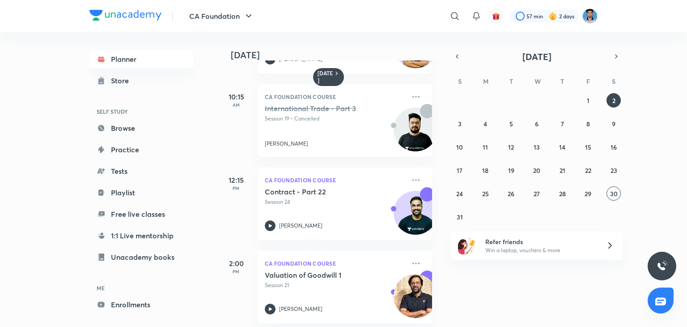
scroll to position [72, 0]
click at [458, 121] on abbr "3" at bounding box center [460, 124] width 4 height 9
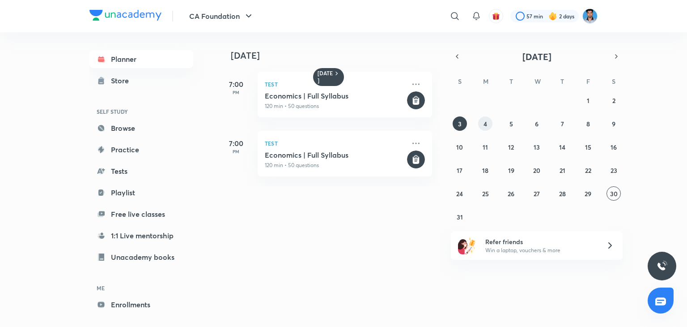
click at [481, 129] on button "4" at bounding box center [485, 123] width 14 height 14
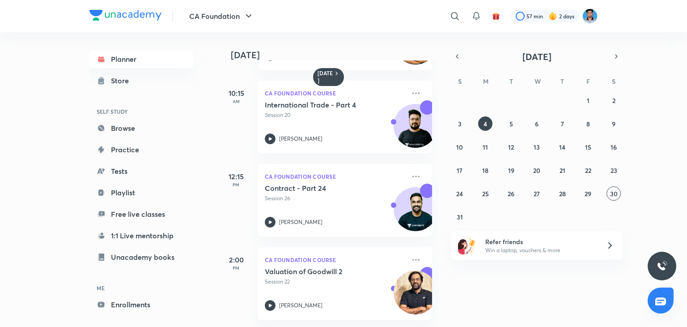
scroll to position [82, 0]
click at [510, 120] on abbr "5" at bounding box center [512, 124] width 4 height 9
click at [536, 125] on abbr "6" at bounding box center [537, 124] width 4 height 9
click at [565, 130] on button "7" at bounding box center [562, 123] width 14 height 14
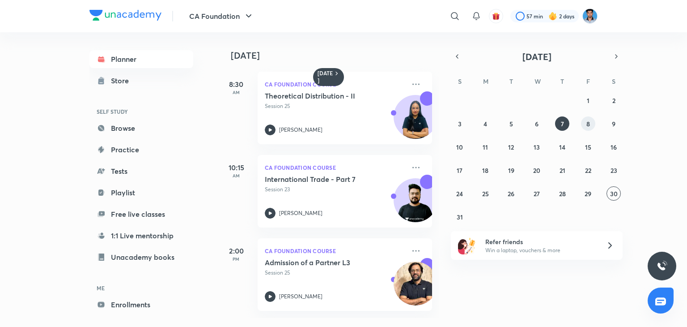
click at [587, 121] on abbr "8" at bounding box center [589, 124] width 4 height 9
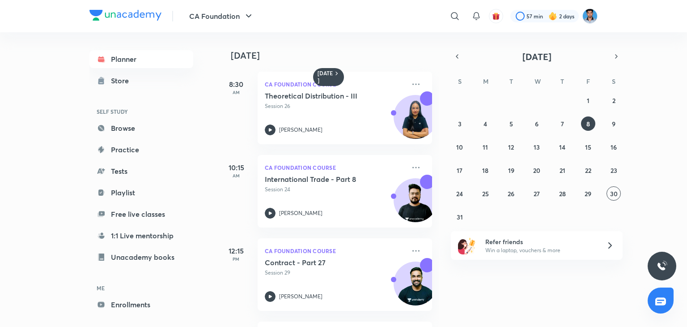
click at [433, 319] on div "8 August 8:30 AM CA Foundation Course Theoretical Distribution - III Session 26…" at bounding box center [328, 179] width 221 height 295
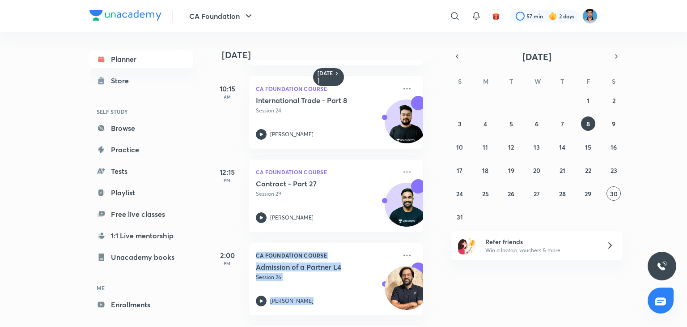
drag, startPoint x: 433, startPoint y: 319, endPoint x: 436, endPoint y: 313, distance: 6.4
click at [436, 313] on div "8 August 8:30 AM CA Foundation Course Theoretical Distribution - III Session 26…" at bounding box center [328, 179] width 221 height 295
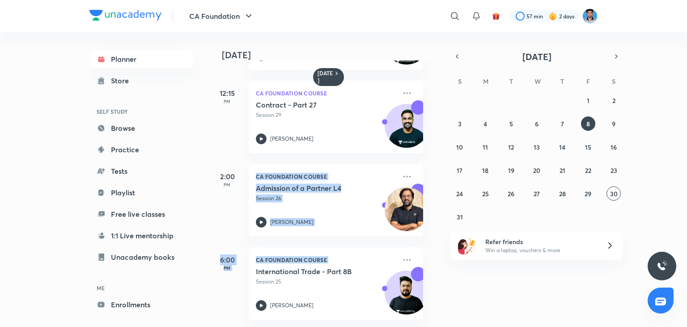
scroll to position [165, 9]
click at [610, 124] on button "9" at bounding box center [614, 123] width 14 height 14
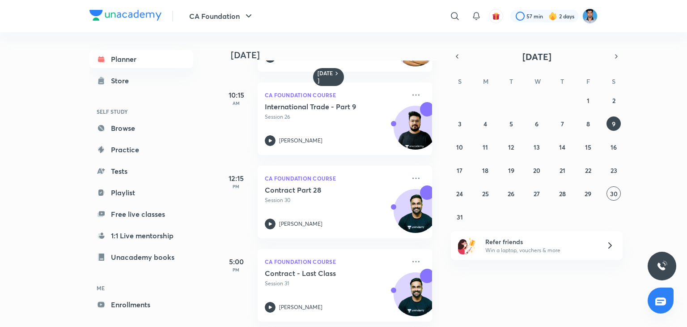
scroll to position [82, 0]
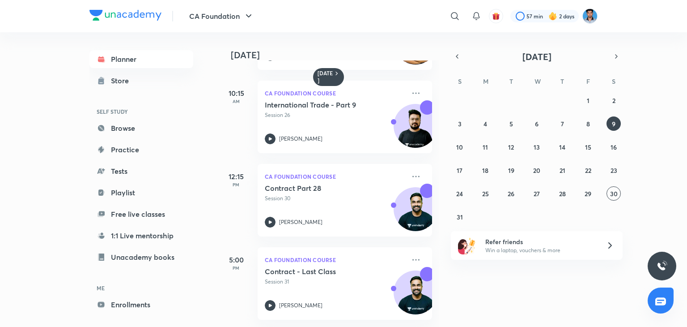
click at [164, 279] on div "Planner Store SELF STUDY Browse Practice Tests Playlist Free live classes 1:1 L…" at bounding box center [142, 192] width 104 height 285
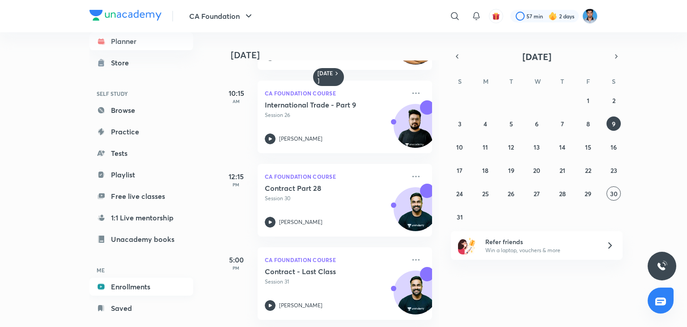
click at [165, 278] on link "Enrollments" at bounding box center [142, 286] width 104 height 18
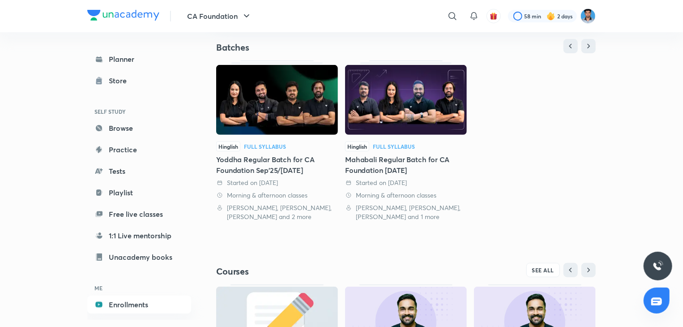
scroll to position [109, 0]
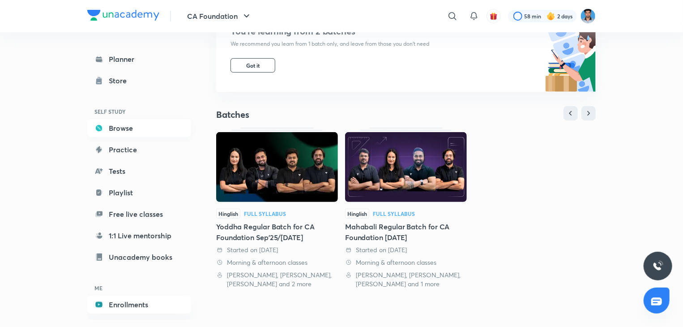
click at [124, 131] on link "Browse" at bounding box center [139, 128] width 104 height 18
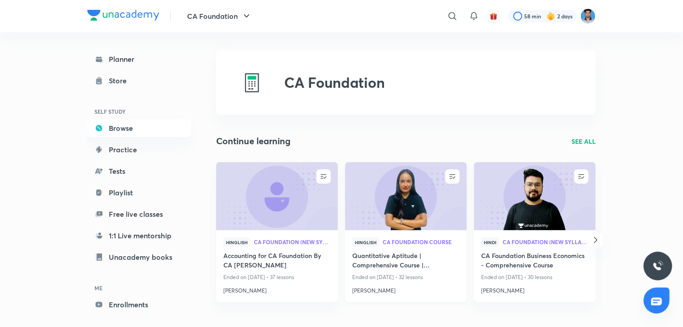
click at [361, 210] on img at bounding box center [406, 195] width 124 height 69
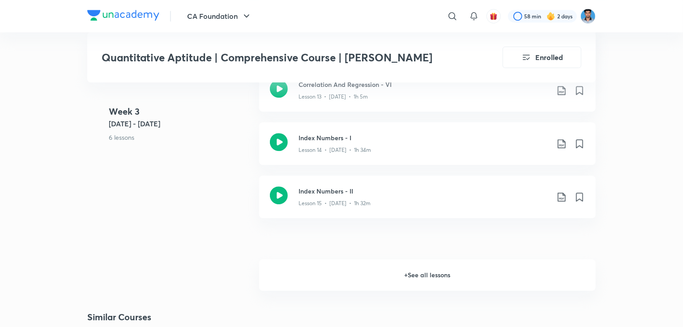
scroll to position [1276, 0]
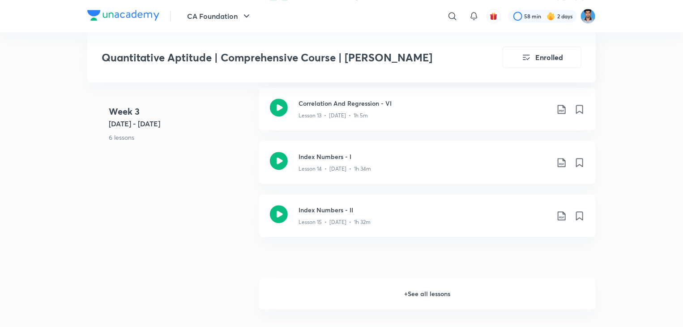
click at [437, 286] on h6 "+ See all lessons" at bounding box center [427, 293] width 337 height 31
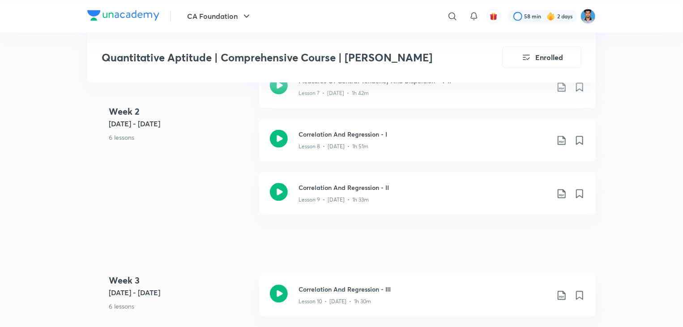
scroll to position [936, 0]
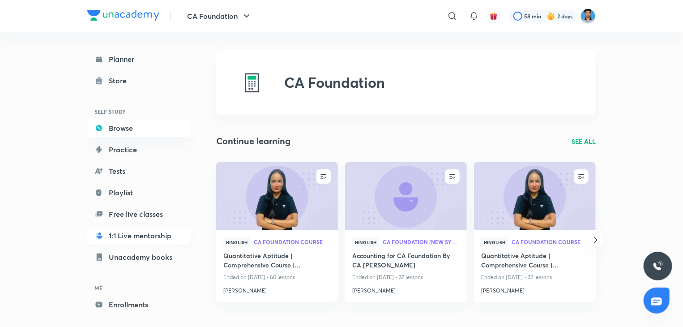
click at [132, 231] on link "1:1 Live mentorship" at bounding box center [139, 235] width 104 height 18
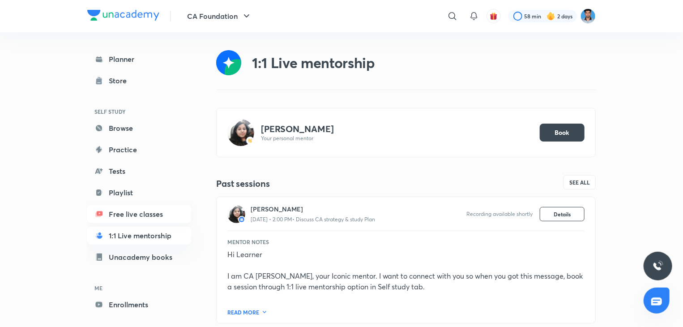
click at [132, 215] on link "Free live classes" at bounding box center [139, 214] width 104 height 18
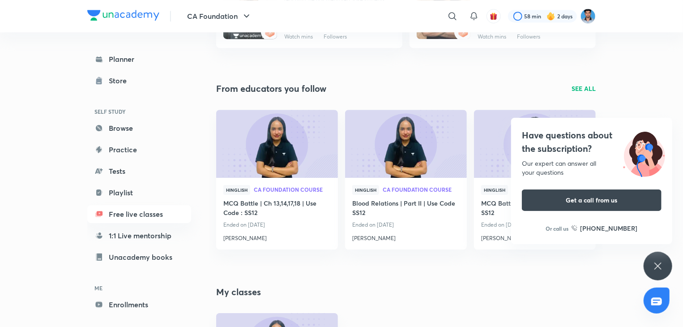
scroll to position [1368, 0]
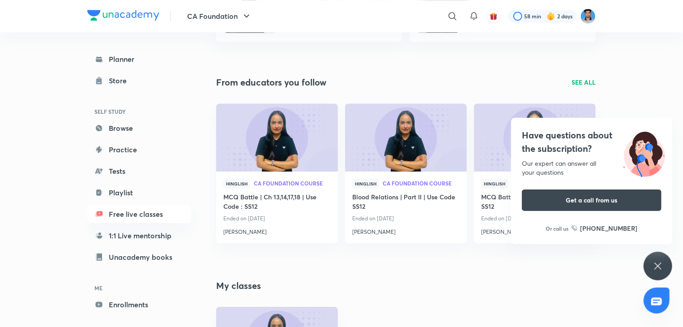
click at [664, 264] on div "Have questions about the subscription? Our expert can answer all your questions…" at bounding box center [658, 266] width 29 height 29
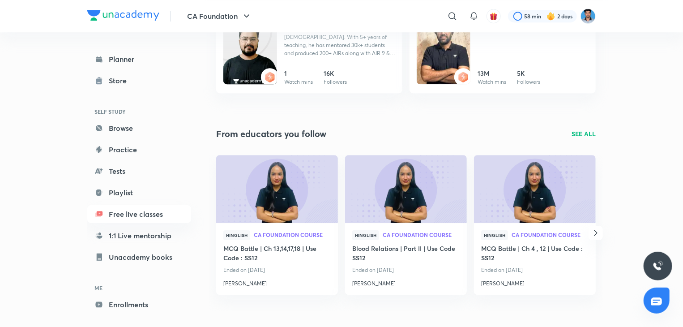
scroll to position [1317, 0]
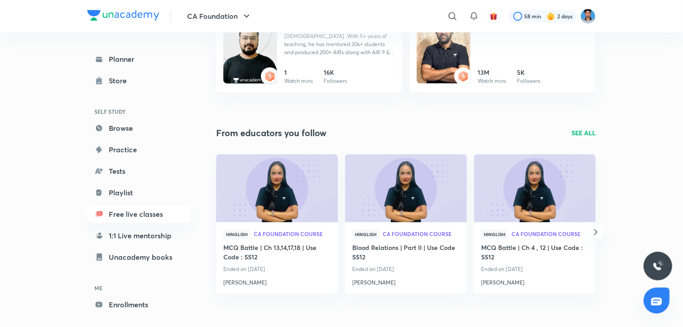
click at [589, 129] on p "SEE ALL" at bounding box center [584, 132] width 24 height 9
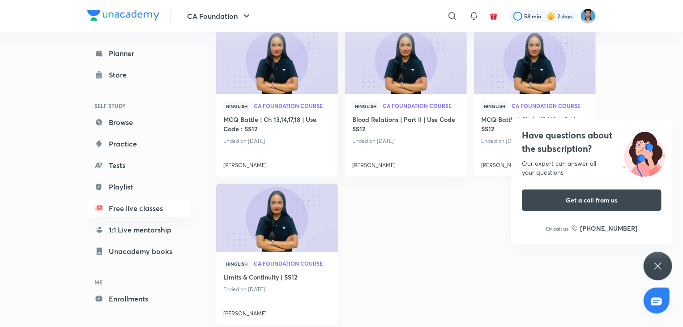
scroll to position [109, 0]
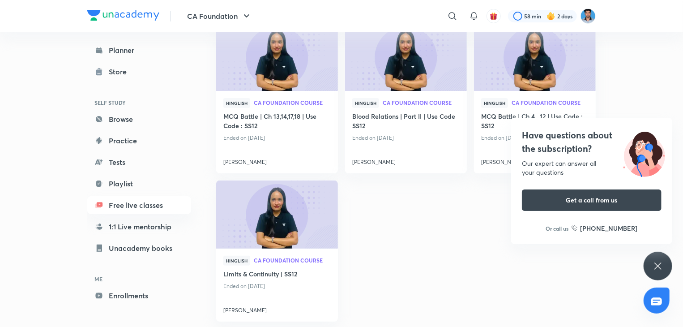
click at [666, 253] on div "CA Foundation ​ 58 min 2 days Planner Store SELF STUDY Browse Practice Tests Pl…" at bounding box center [341, 108] width 683 height 435
click at [666, 267] on div "Have questions about the subscription? Our expert can answer all your questions…" at bounding box center [658, 266] width 29 height 29
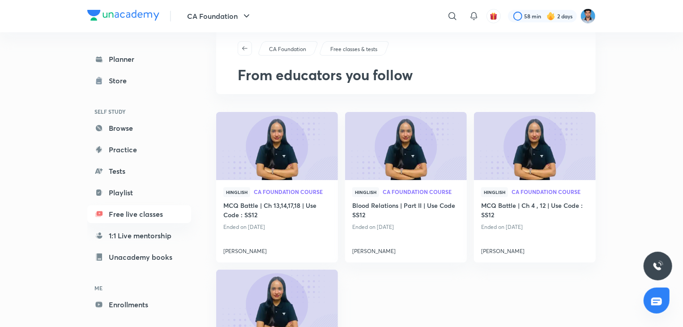
scroll to position [0, 0]
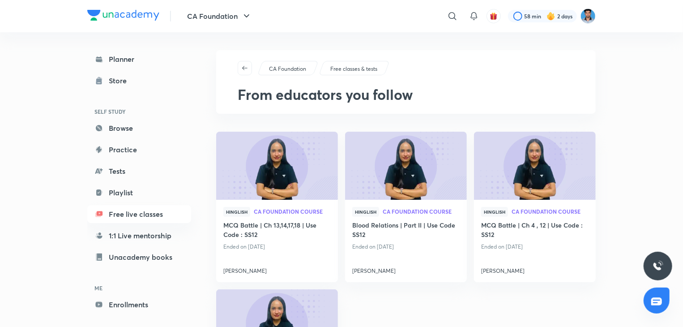
click at [679, 269] on div "CA Foundation ​ 58 min 2 days Planner Store SELF STUDY Browse Practice Tests Pl…" at bounding box center [341, 217] width 683 height 435
click at [360, 63] on div "Free classes & tests" at bounding box center [354, 68] width 71 height 14
click at [360, 65] on p "Free classes & tests" at bounding box center [353, 69] width 47 height 8
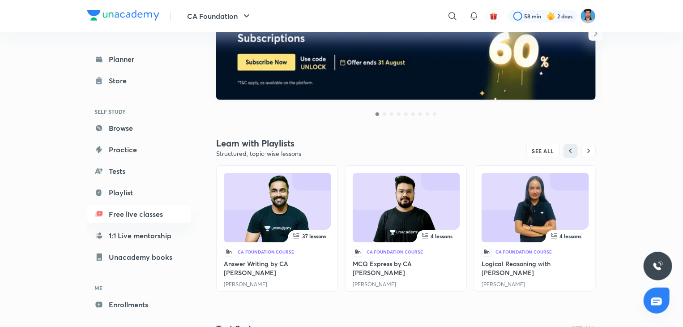
scroll to position [215, 0]
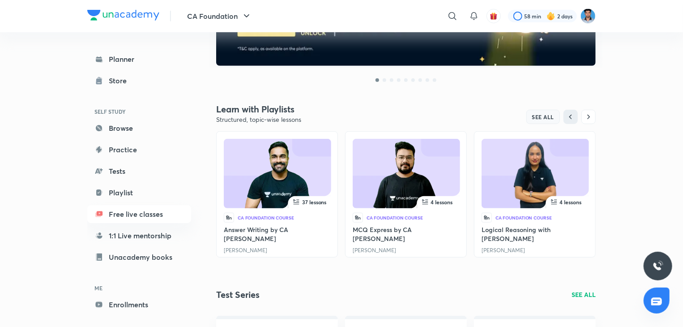
click at [550, 112] on button "SEE ALL" at bounding box center [543, 117] width 34 height 14
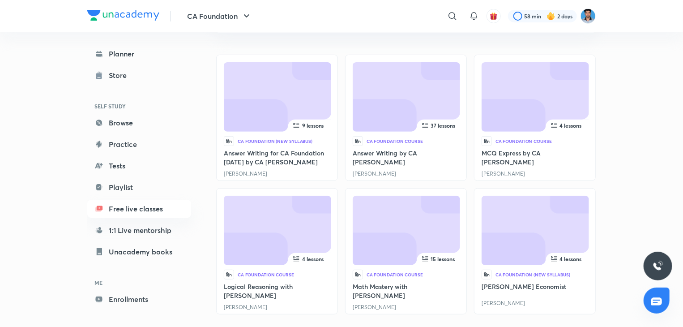
scroll to position [126, 0]
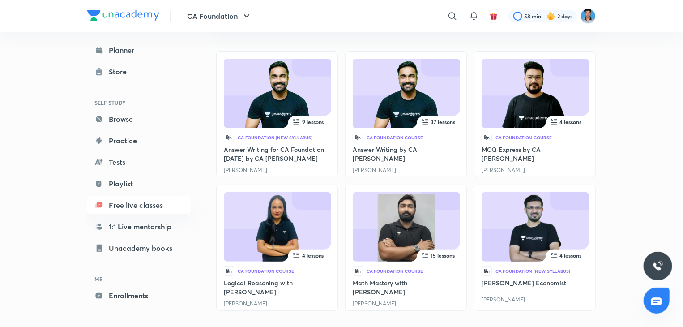
click at [275, 246] on img at bounding box center [277, 228] width 76 height 69
click at [126, 292] on link "Enrollments" at bounding box center [139, 295] width 104 height 18
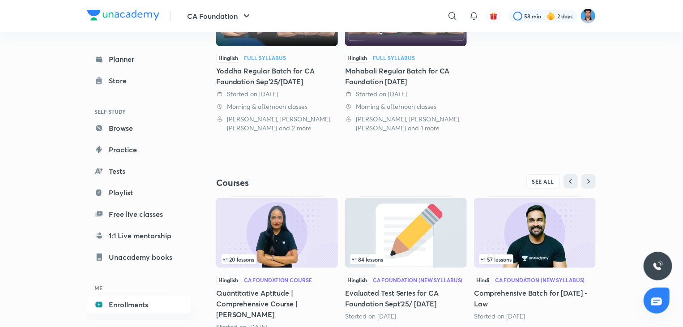
scroll to position [299, 0]
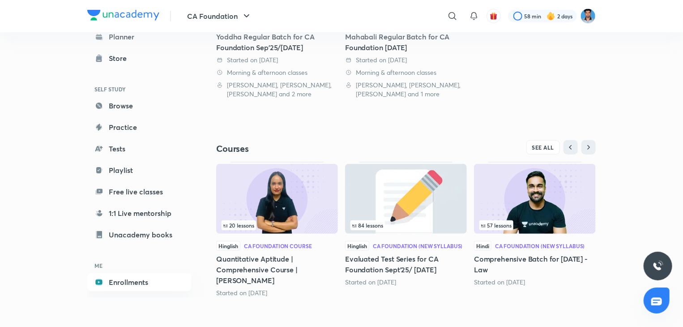
drag, startPoint x: 310, startPoint y: 199, endPoint x: 273, endPoint y: 205, distance: 37.5
click at [273, 205] on img at bounding box center [277, 199] width 122 height 70
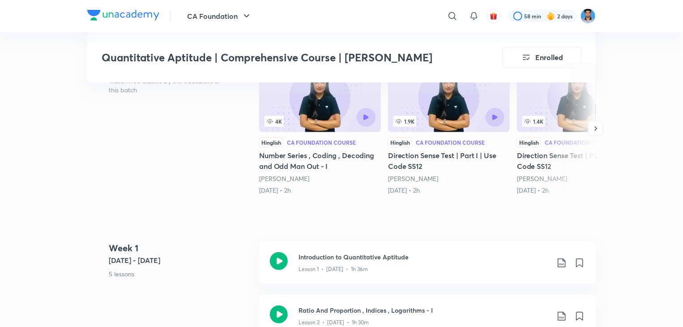
scroll to position [233, 0]
click at [596, 128] on icon "button" at bounding box center [596, 127] width 3 height 4
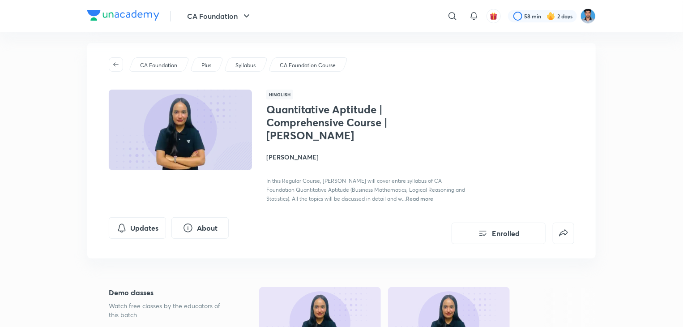
scroll to position [0, 0]
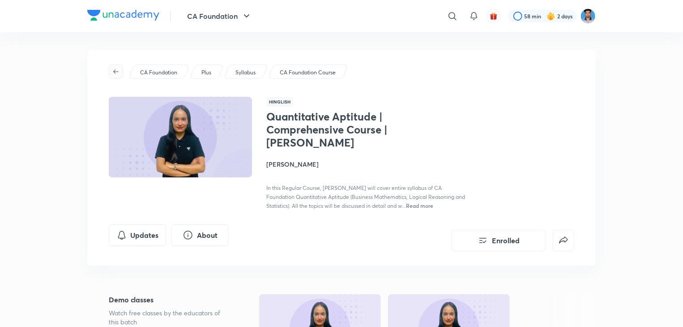
click at [115, 74] on icon "button" at bounding box center [115, 71] width 7 height 7
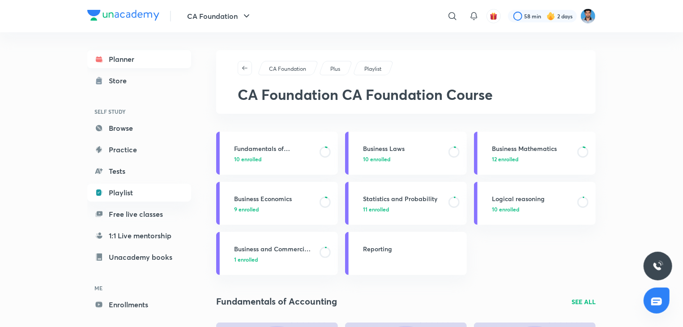
click at [108, 59] on link "Planner" at bounding box center [139, 59] width 104 height 18
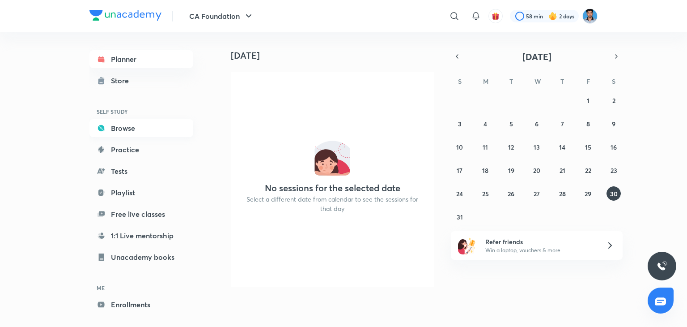
click at [134, 132] on link "Browse" at bounding box center [142, 128] width 104 height 18
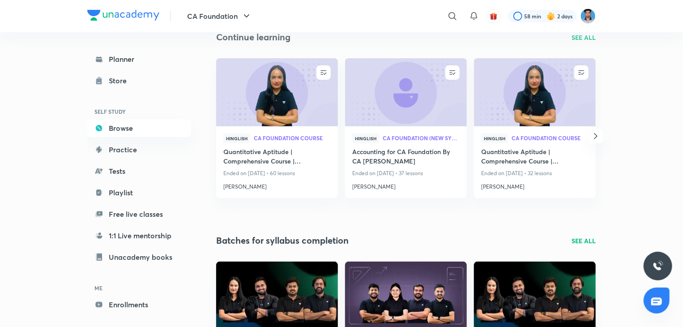
scroll to position [107, 0]
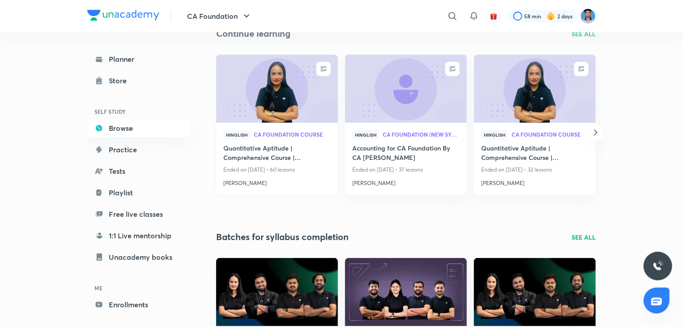
click at [312, 183] on h4 "[PERSON_NAME]" at bounding box center [276, 181] width 107 height 12
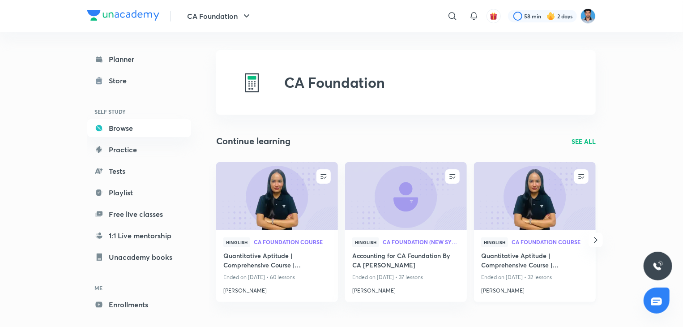
click at [521, 234] on div "Hinglish CA Foundation Course Quantitative Aptitude | Comprehensive Course | [P…" at bounding box center [535, 266] width 122 height 72
click at [514, 215] on img at bounding box center [535, 195] width 124 height 69
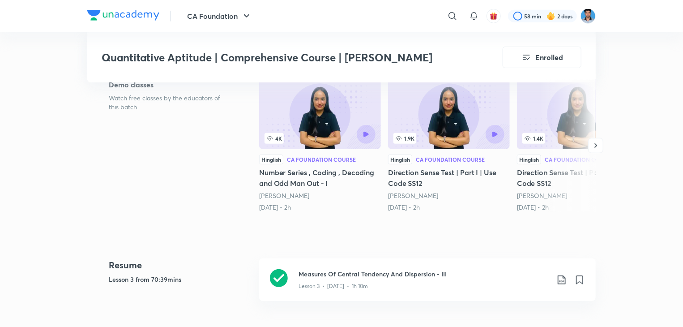
scroll to position [251, 0]
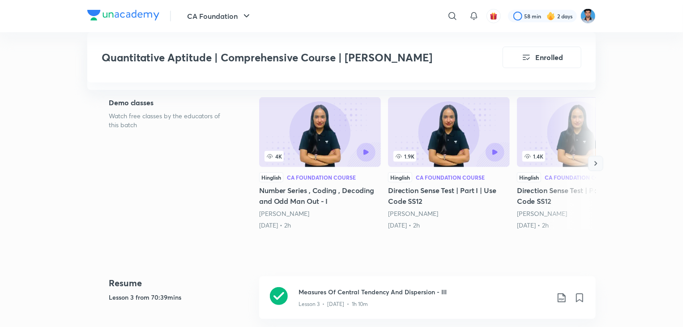
click at [600, 162] on button "button" at bounding box center [595, 163] width 15 height 15
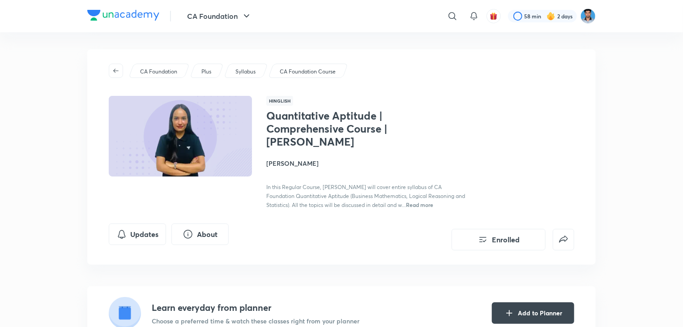
scroll to position [0, 0]
